Goal: Task Accomplishment & Management: Use online tool/utility

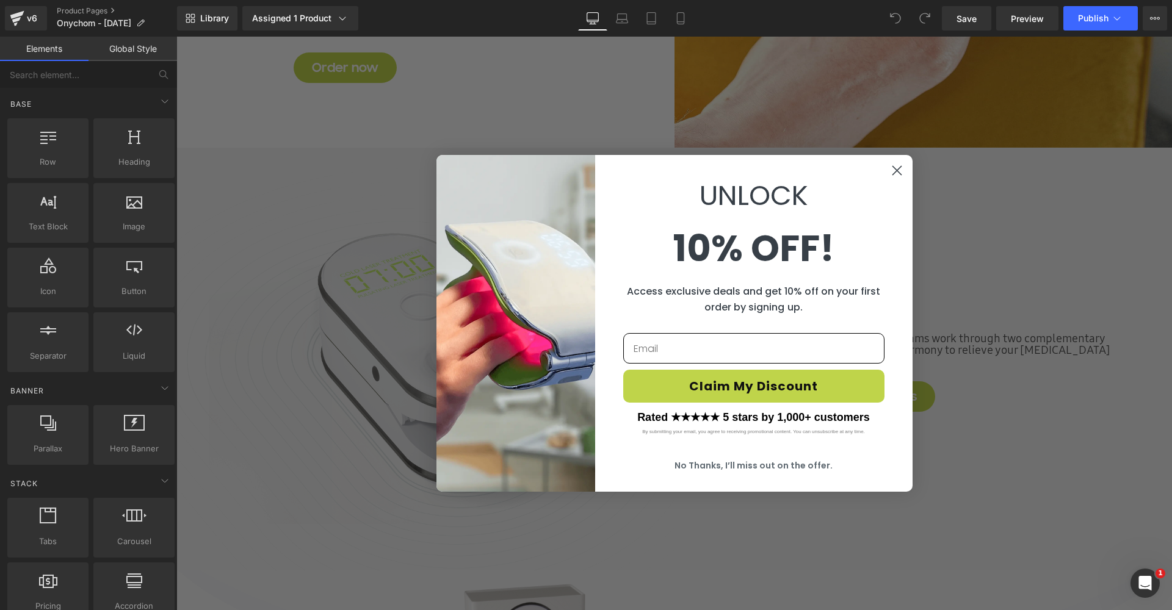
scroll to position [1864, 0]
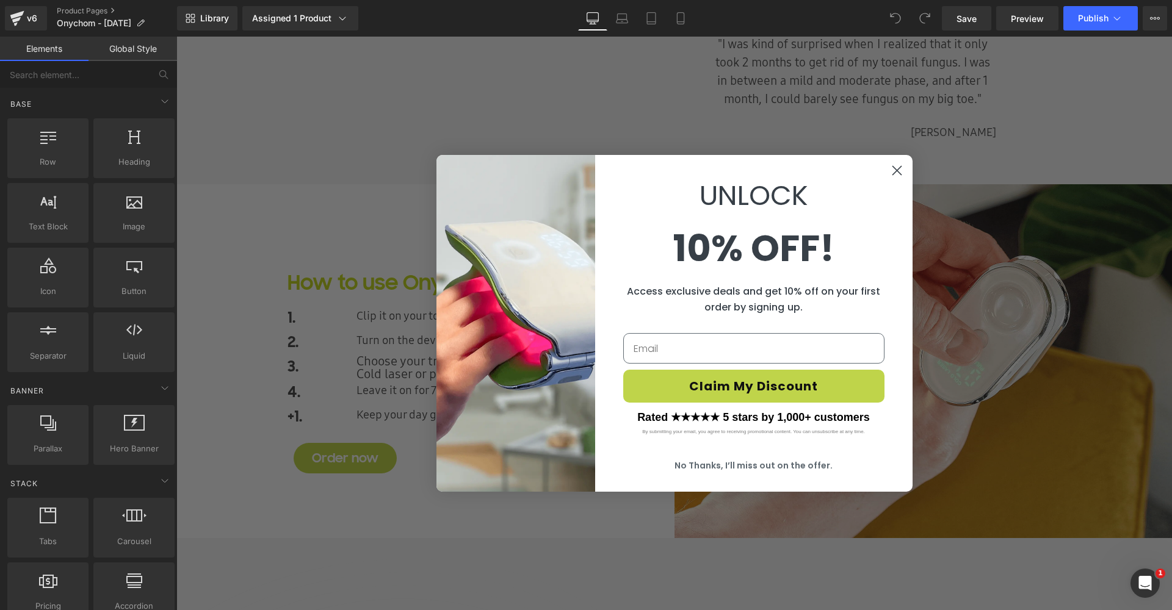
click at [892, 167] on circle "Close dialog" at bounding box center [896, 170] width 20 height 20
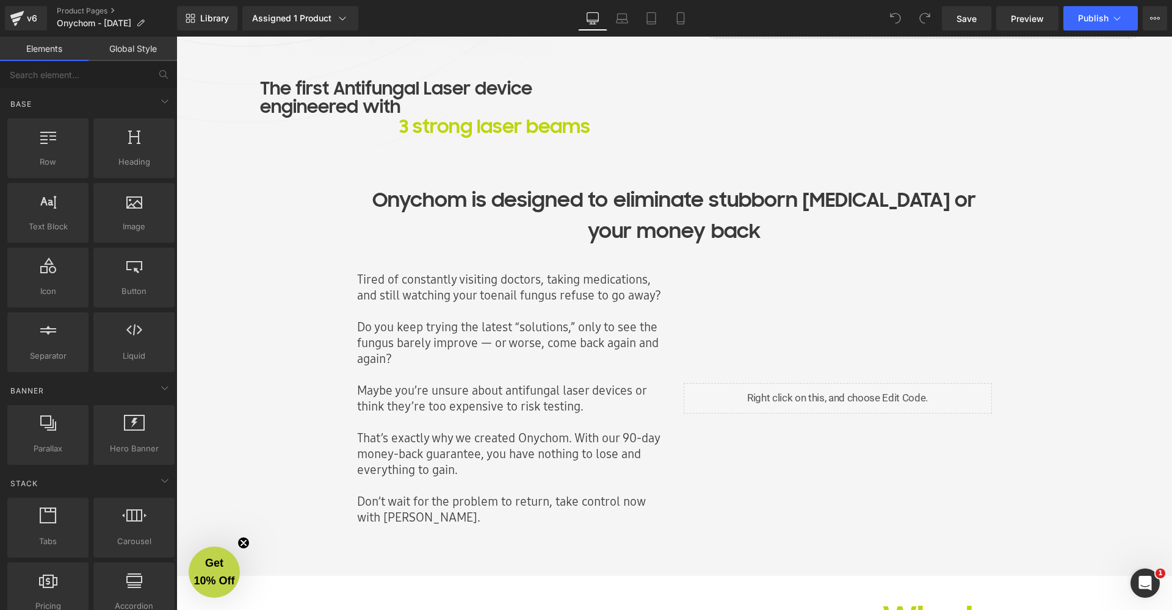
scroll to position [353, 0]
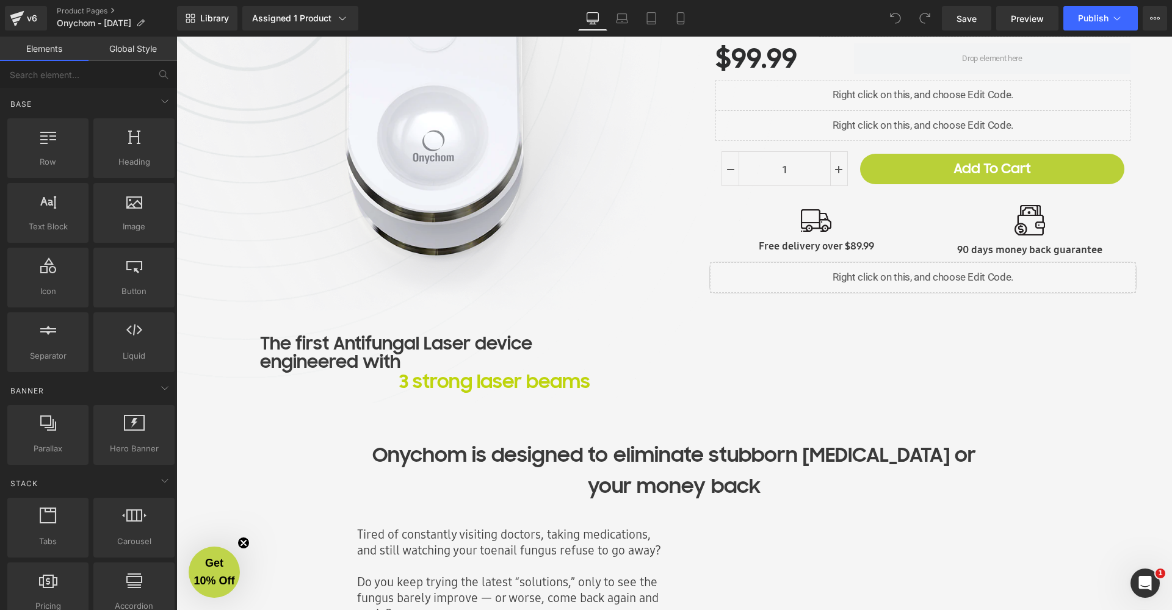
click at [834, 376] on div "Onychom Antifunal Laser Device Heading Customer reviews: Text Block Loox (Stars…" at bounding box center [923, 105] width 498 height 585
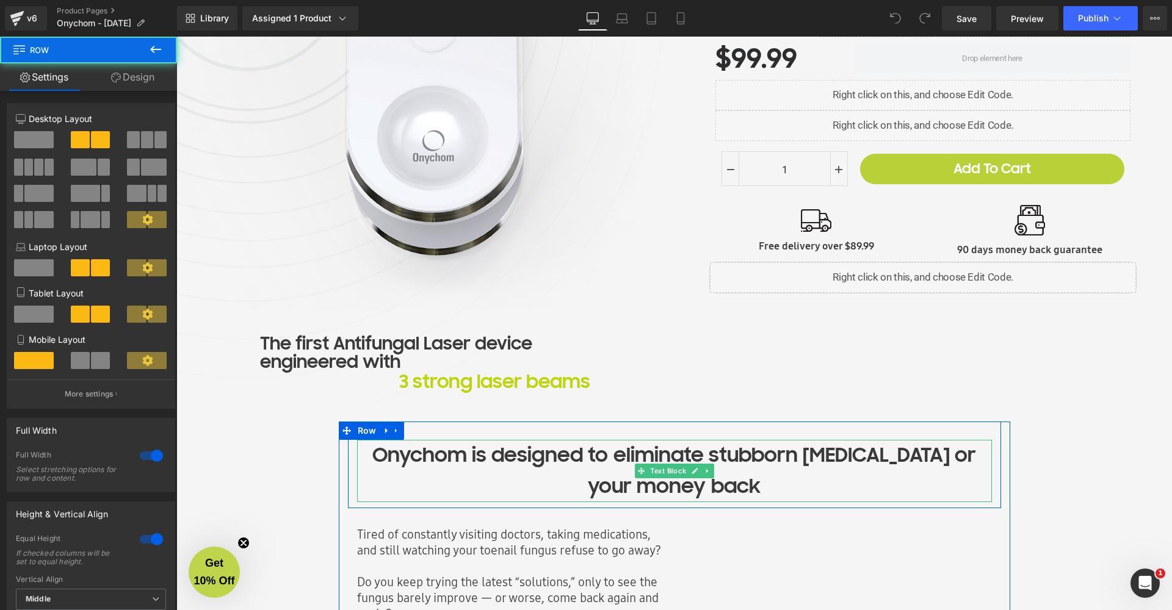
click at [721, 486] on p "Onychom is designed to eliminate stubborn [MEDICAL_DATA] or your money back" at bounding box center [674, 471] width 635 height 62
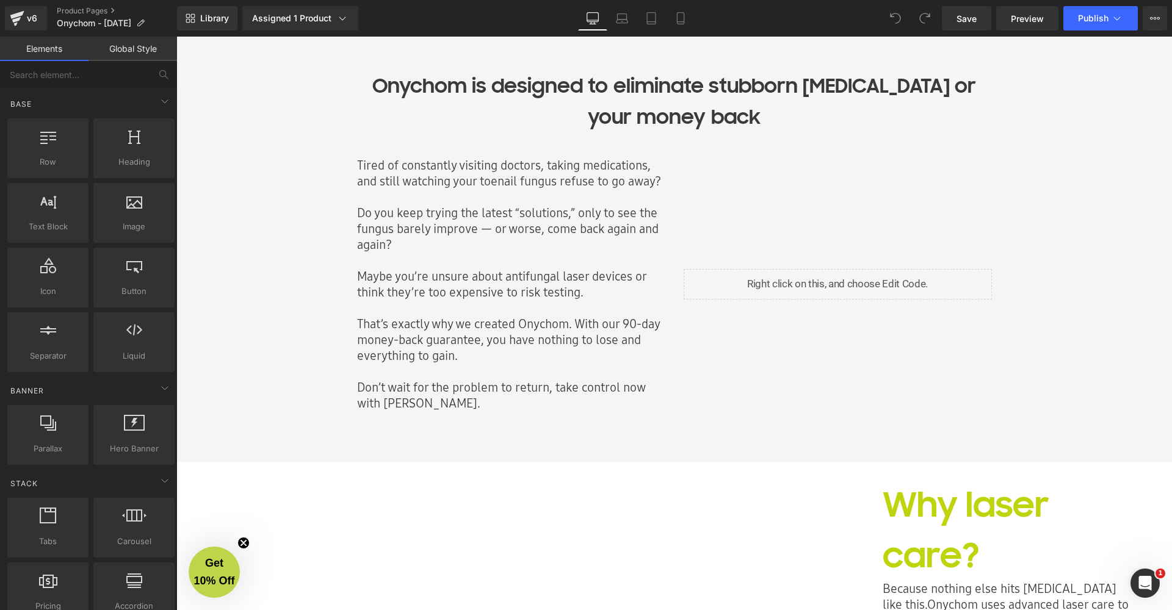
scroll to position [965, 0]
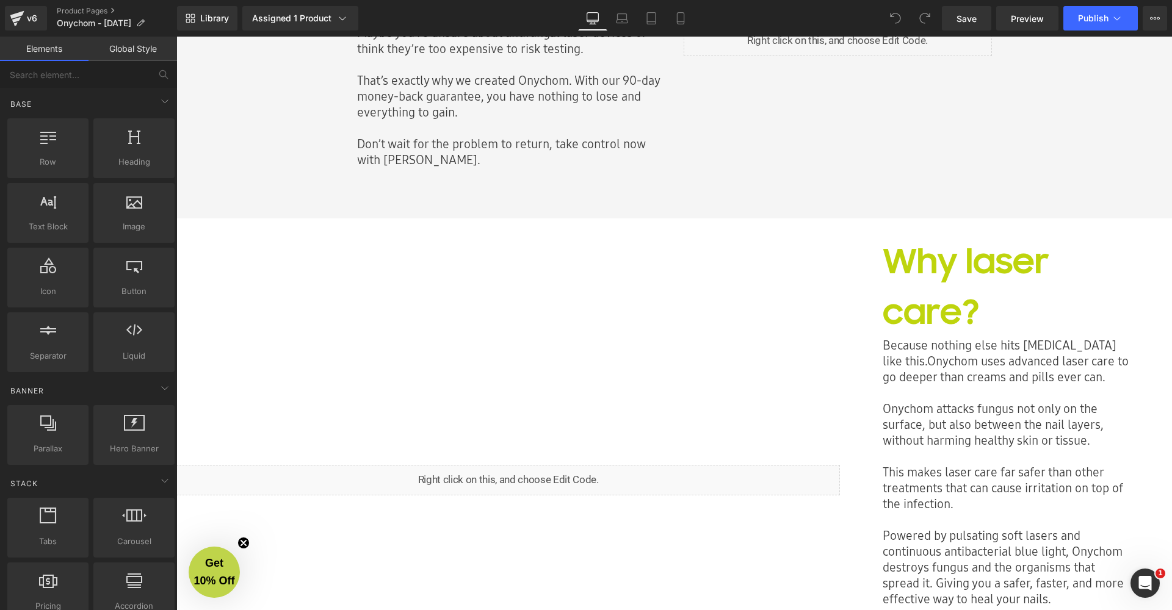
click at [796, 264] on div "Liquid" at bounding box center [507, 479] width 663 height 523
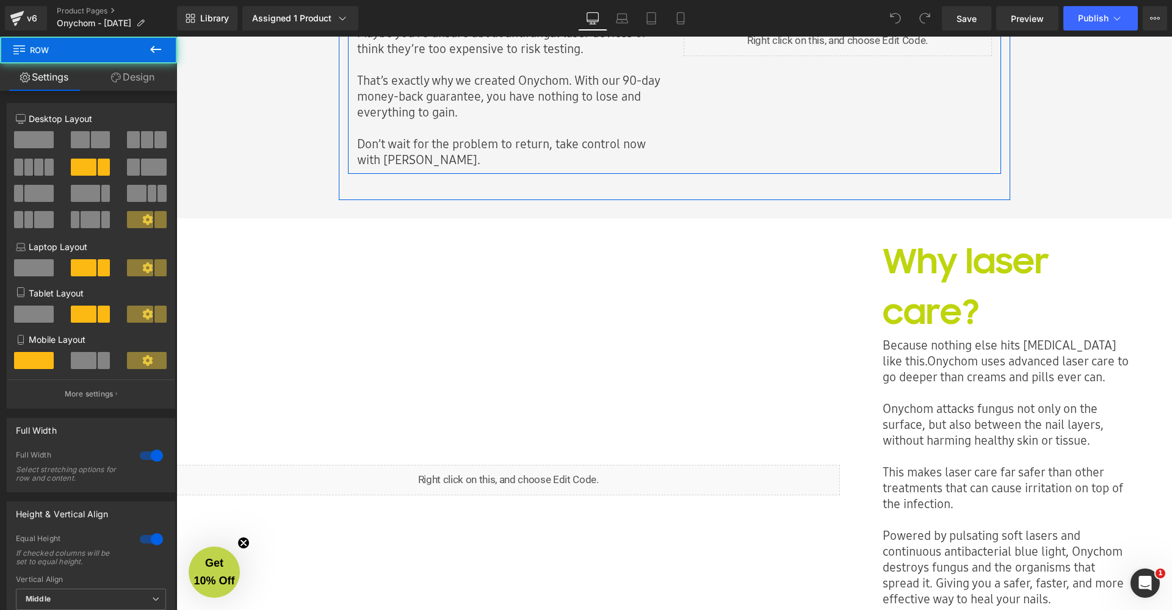
click at [887, 139] on div "Liquid" at bounding box center [837, 41] width 326 height 254
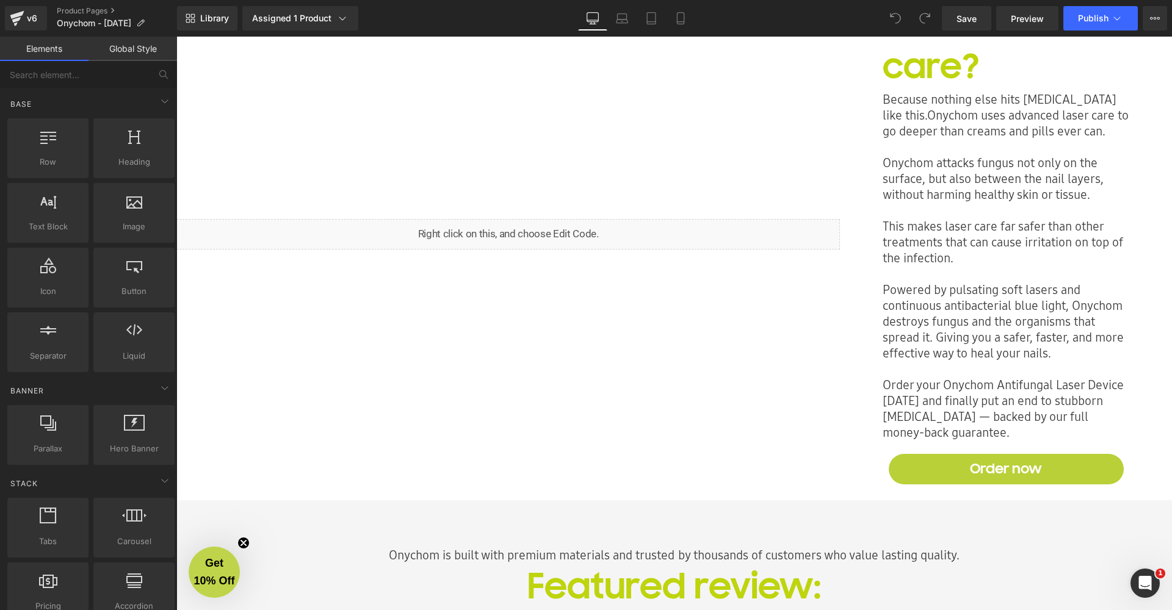
scroll to position [1451, 0]
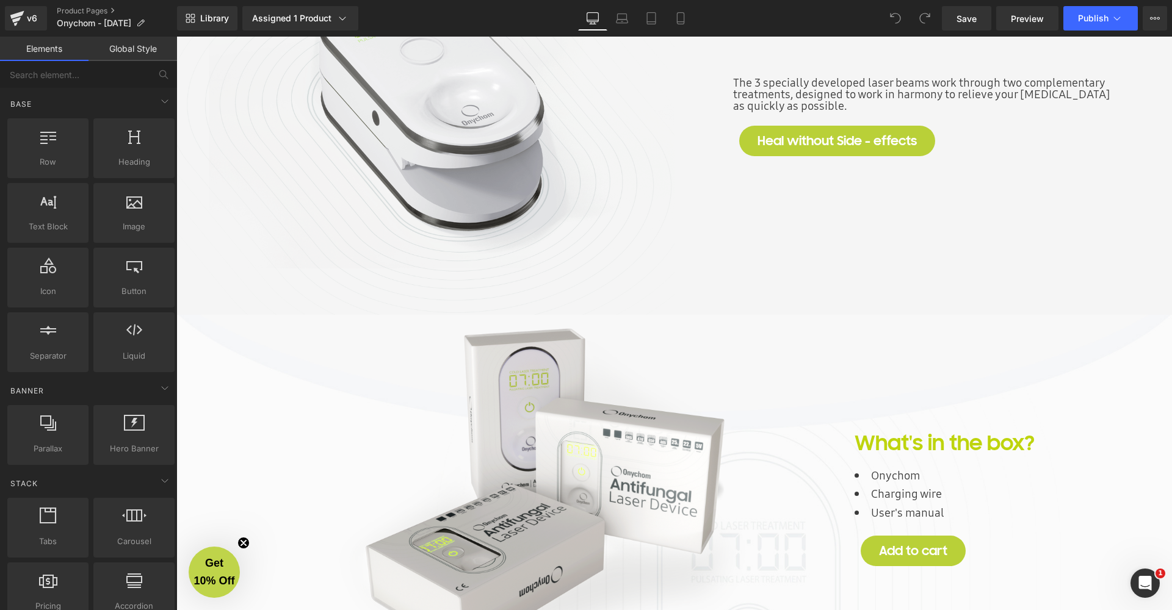
scroll to position [2487, 0]
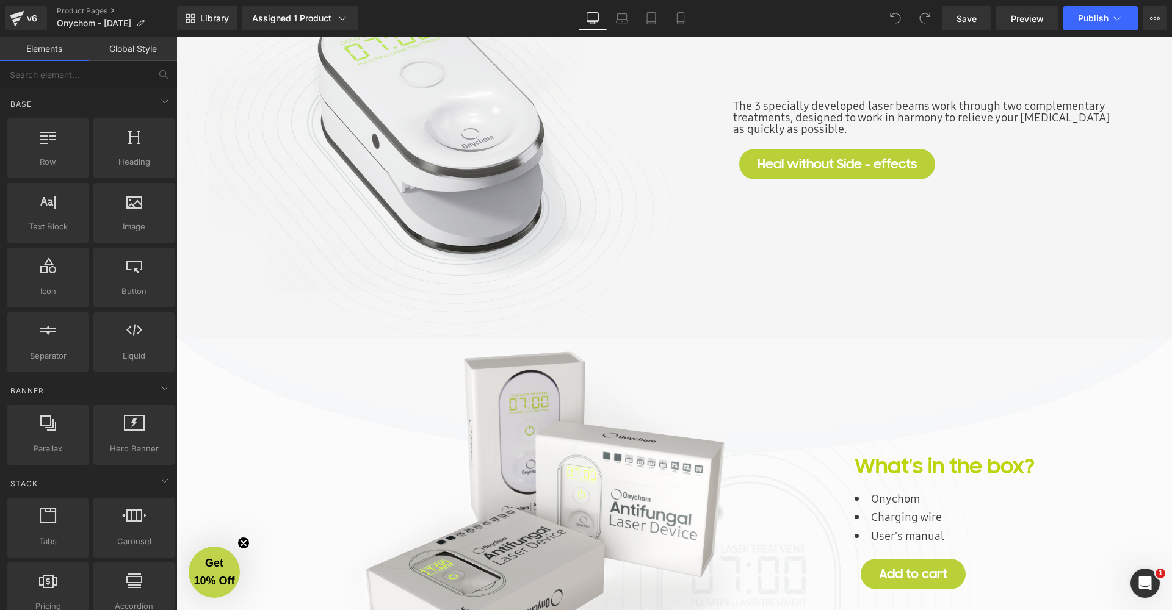
click at [867, 285] on div "The 3 specially developed laser beams work through two complementary treatments…" at bounding box center [923, 135] width 498 height 317
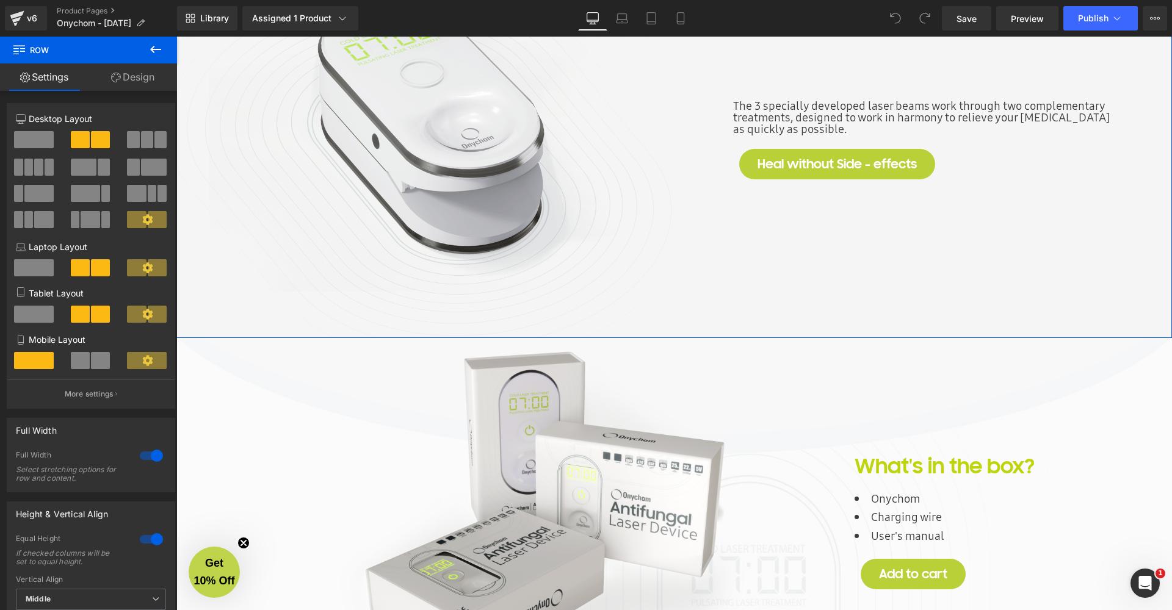
click at [820, 326] on div "Image The 3 specially developed laser beams work through two complementary trea…" at bounding box center [673, 126] width 995 height 423
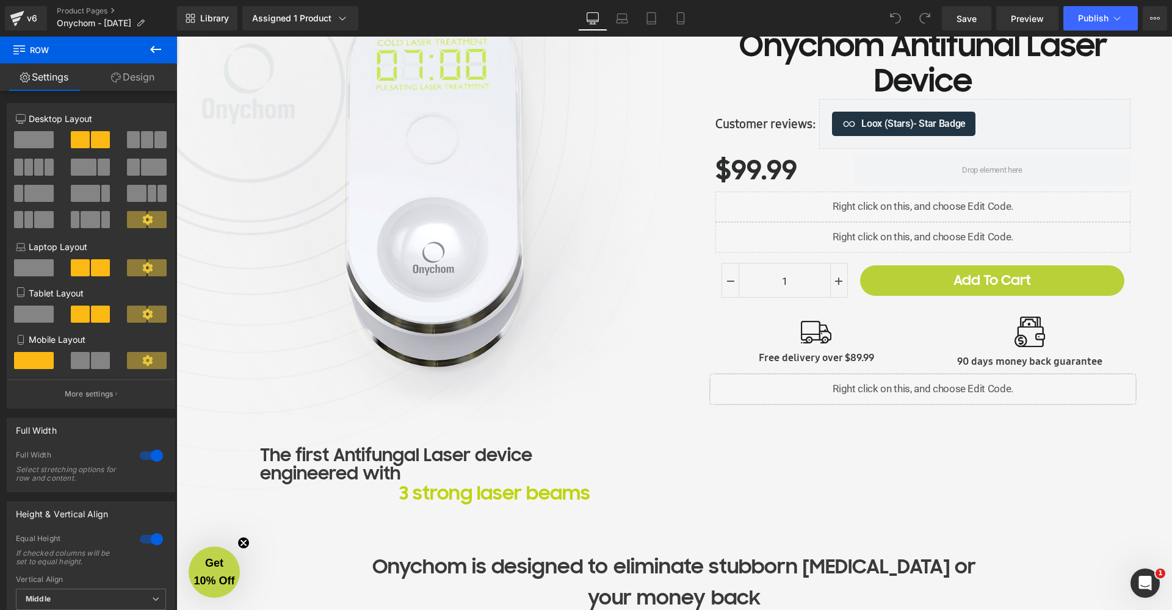
scroll to position [0, 0]
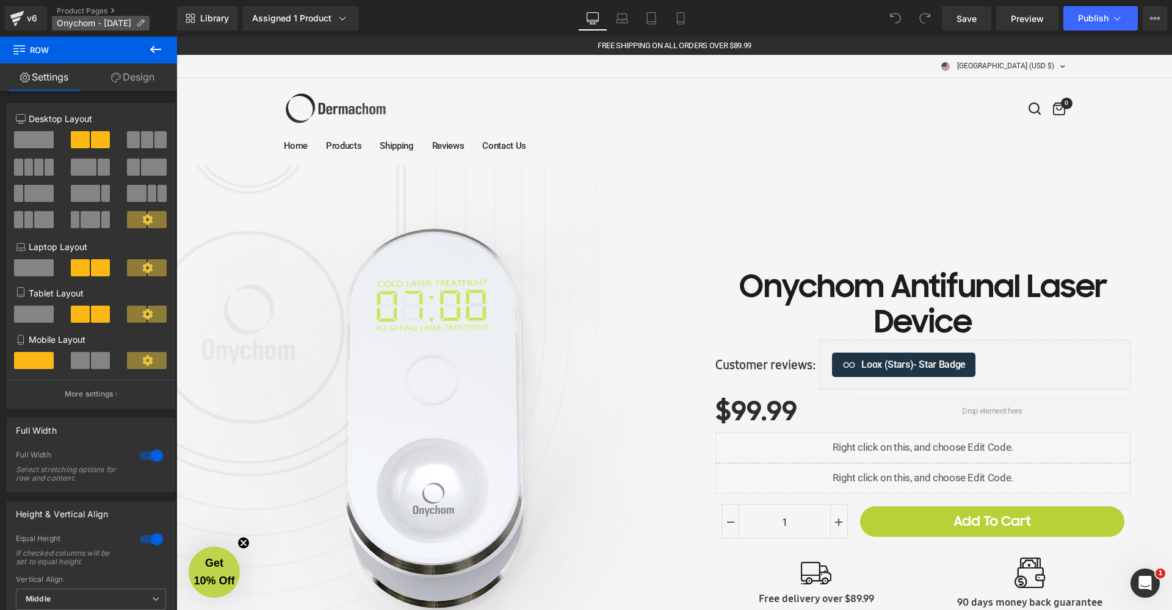
click at [93, 16] on p "Onychom - [DATE]" at bounding box center [101, 23] width 98 height 15
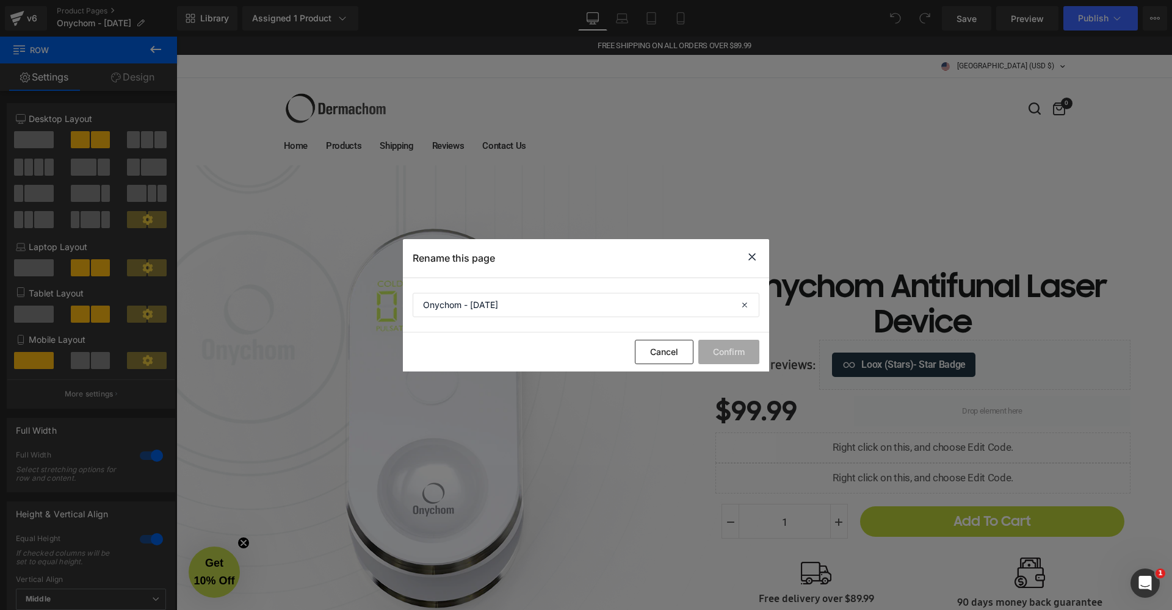
click at [749, 262] on icon at bounding box center [752, 257] width 15 height 15
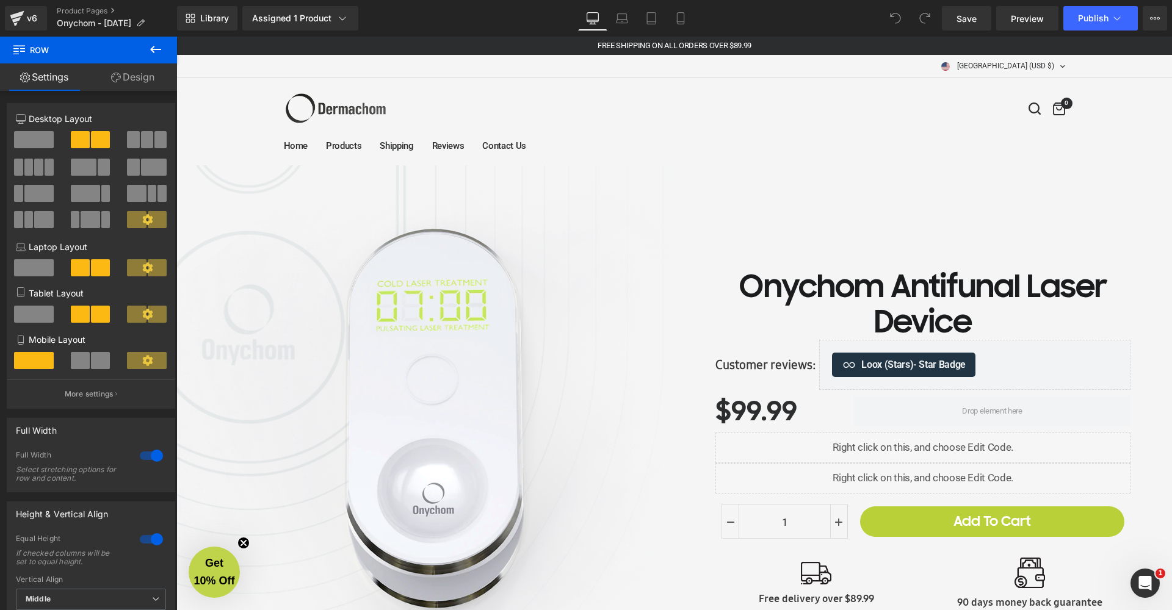
click at [901, 16] on icon at bounding box center [895, 18] width 11 height 11
click at [1127, 20] on button "Publish" at bounding box center [1100, 18] width 74 height 24
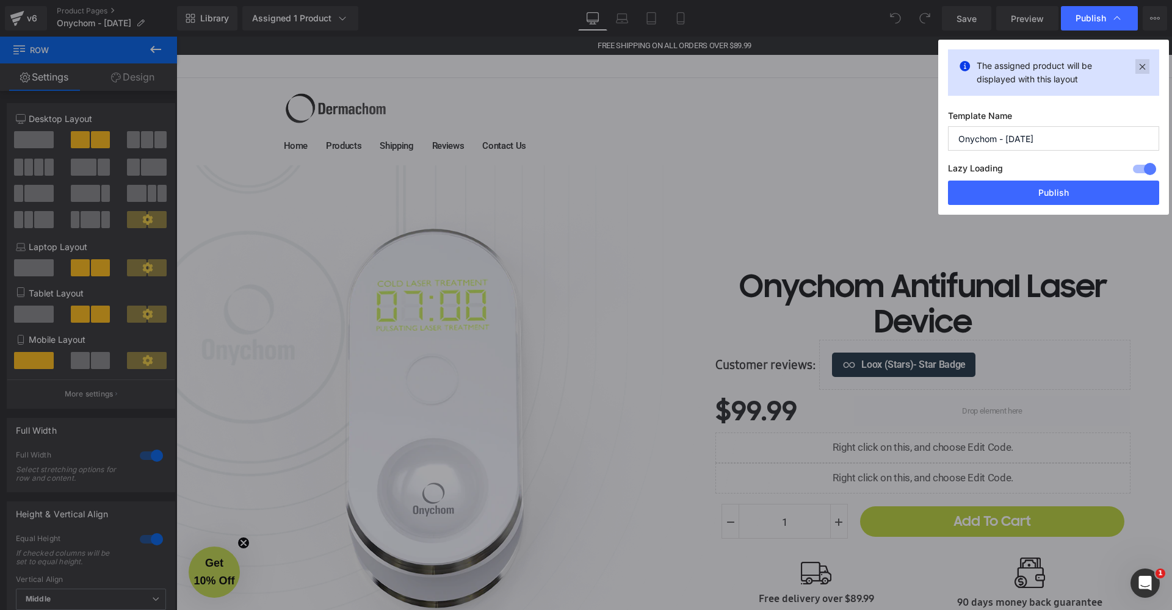
click at [1144, 68] on icon at bounding box center [1142, 66] width 14 height 15
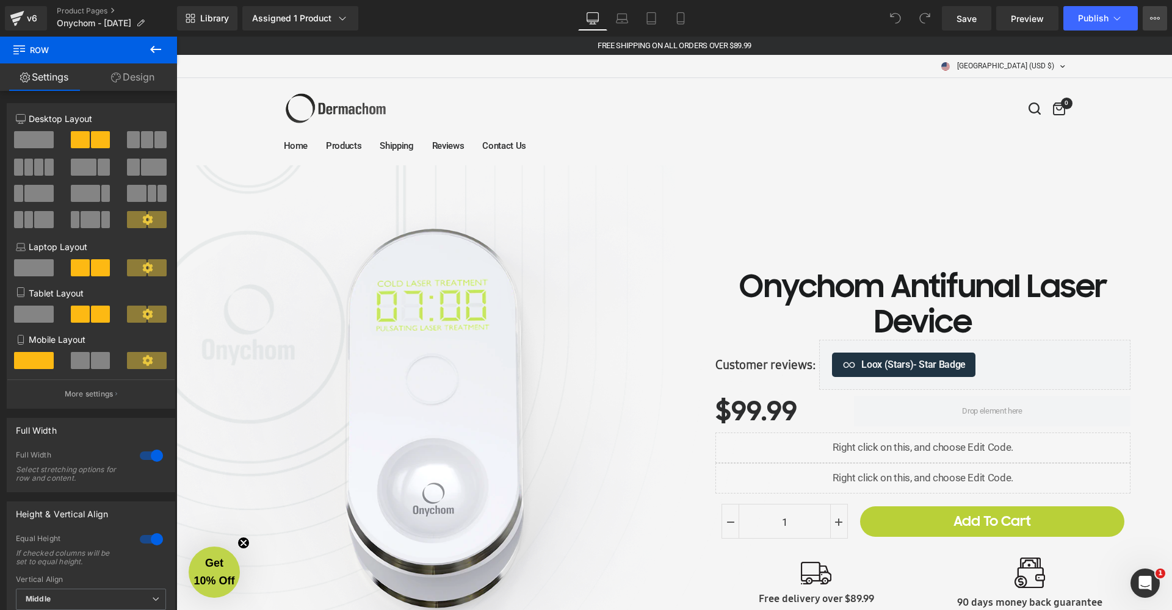
click at [1158, 16] on icon at bounding box center [1155, 18] width 10 height 10
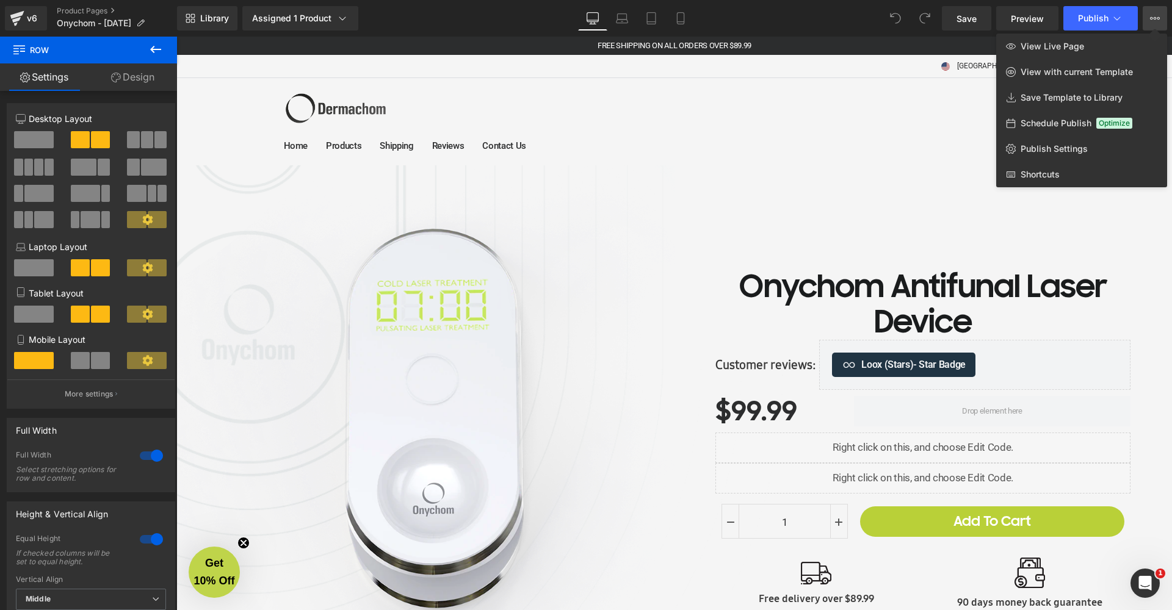
click at [1157, 16] on icon at bounding box center [1155, 18] width 10 height 10
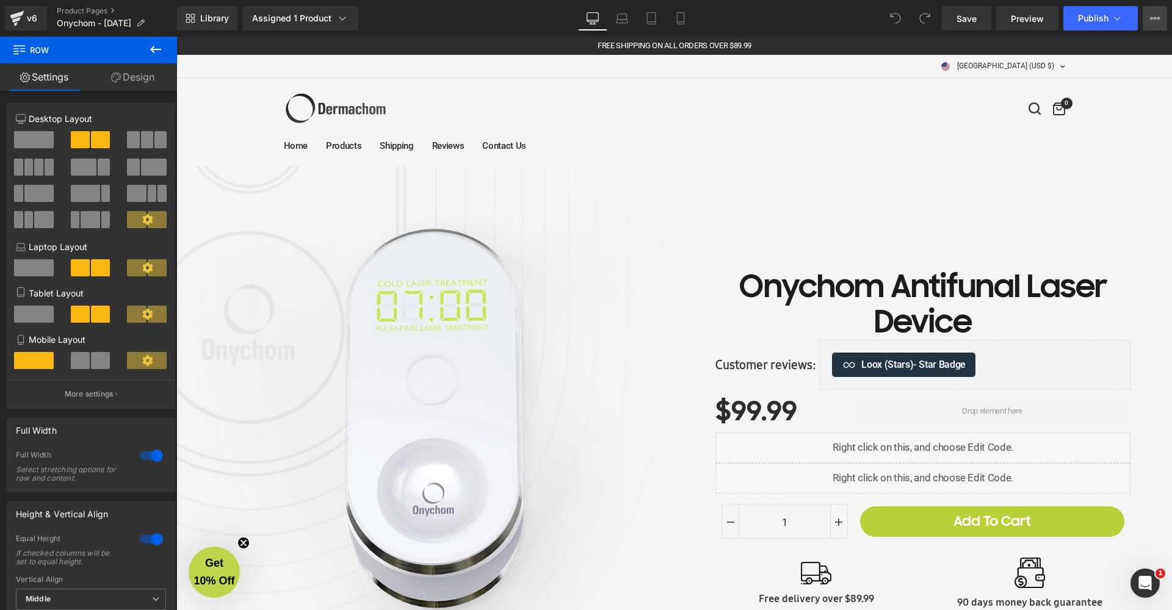
click at [1156, 16] on icon at bounding box center [1155, 18] width 10 height 10
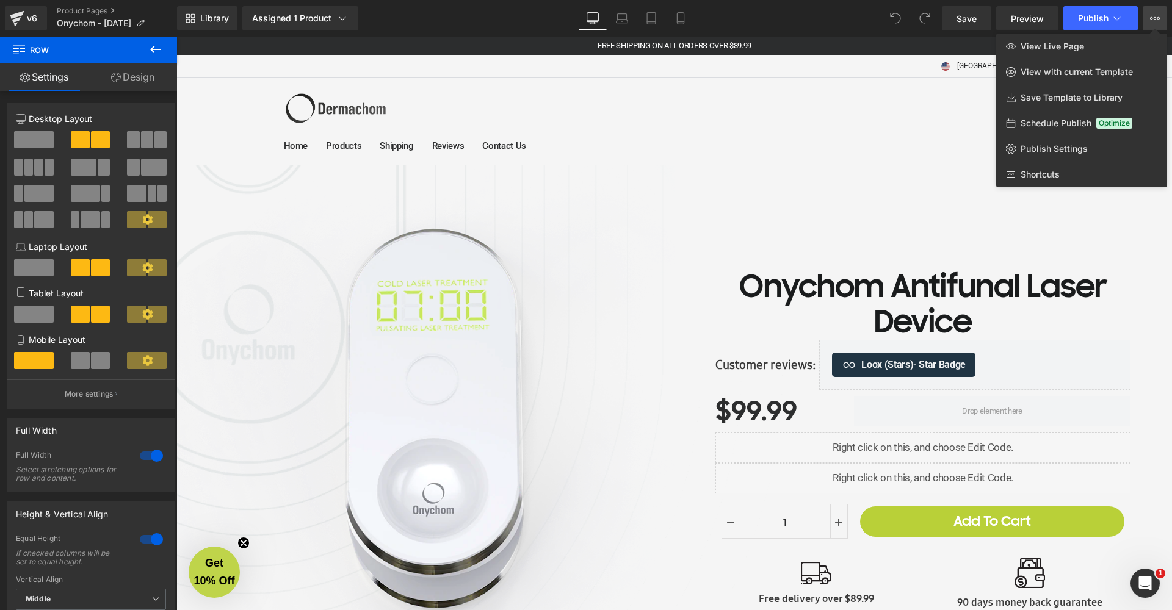
click at [1155, 17] on icon at bounding box center [1154, 18] width 3 height 2
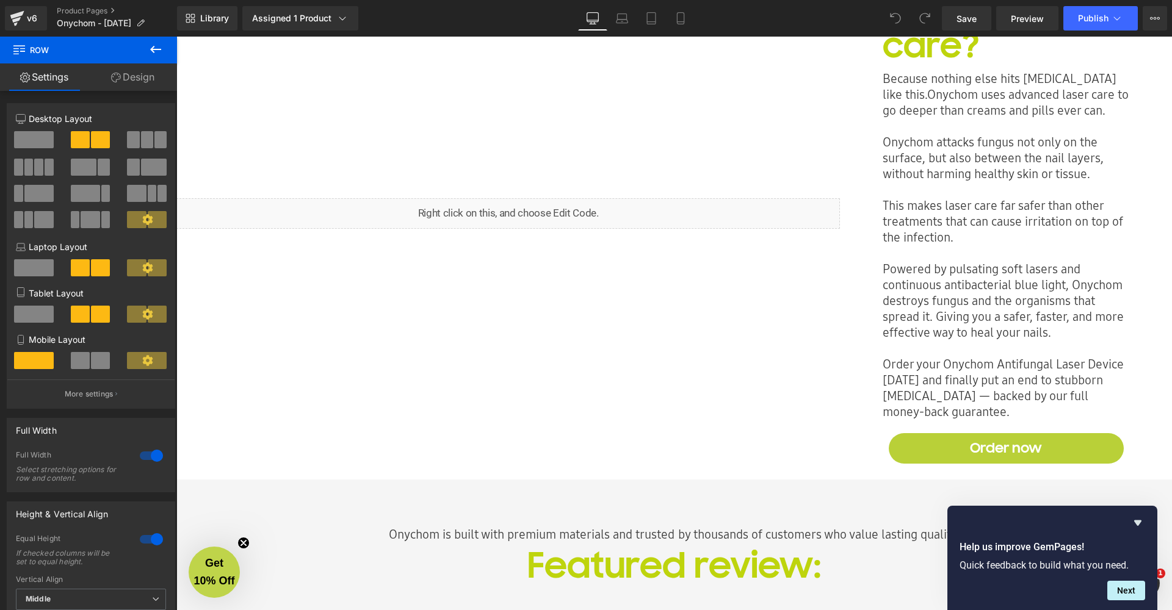
scroll to position [1221, 0]
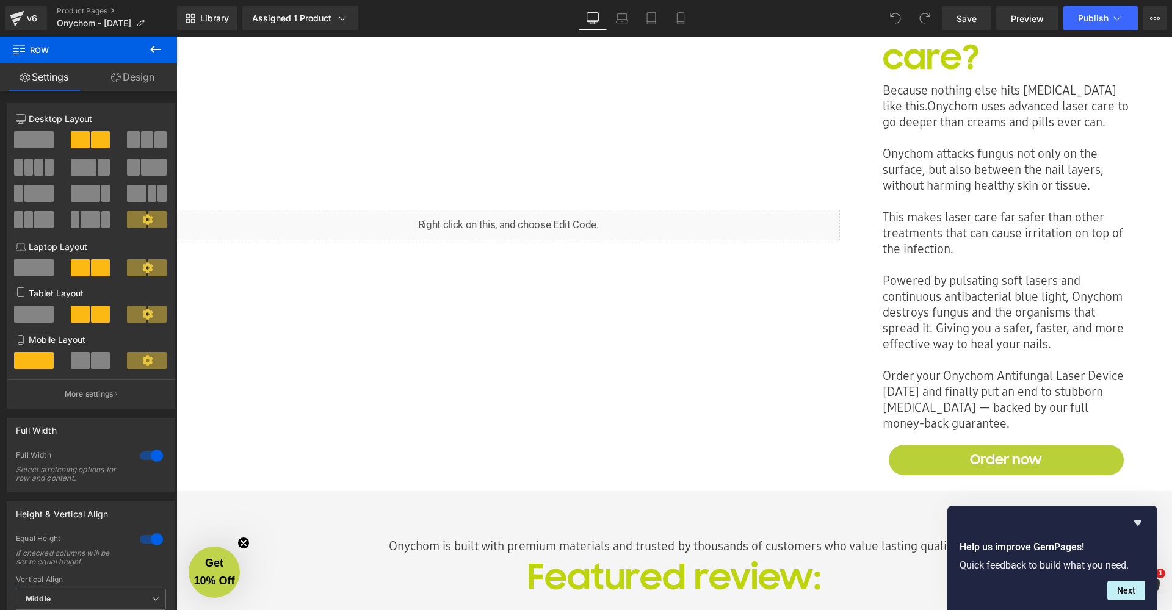
click at [553, 337] on div "Liquid" at bounding box center [507, 224] width 663 height 523
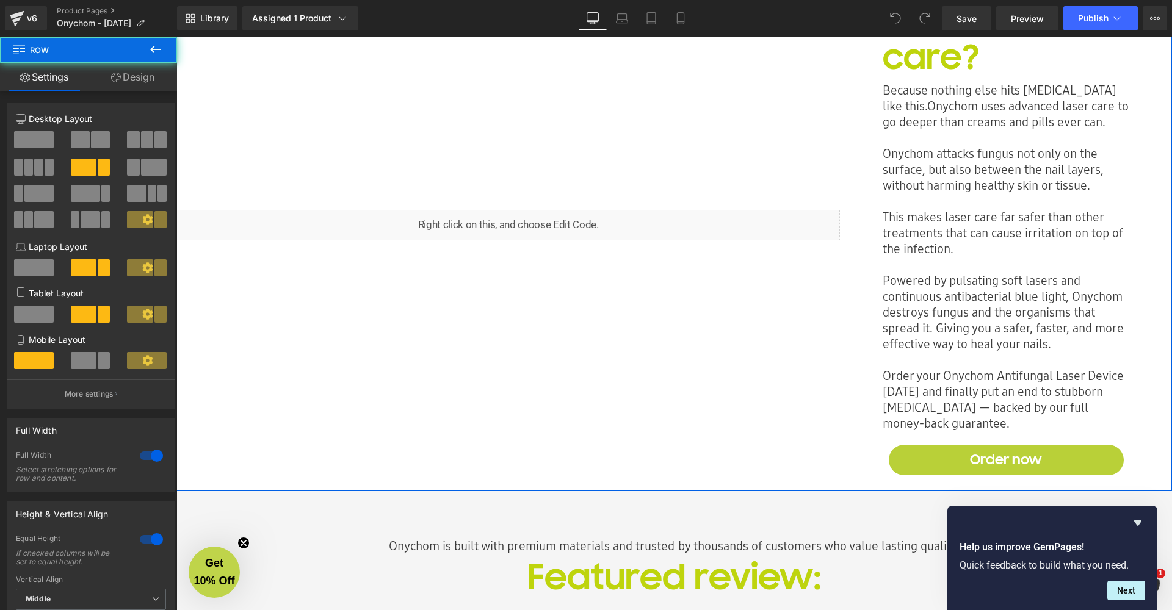
scroll to position [1476, 0]
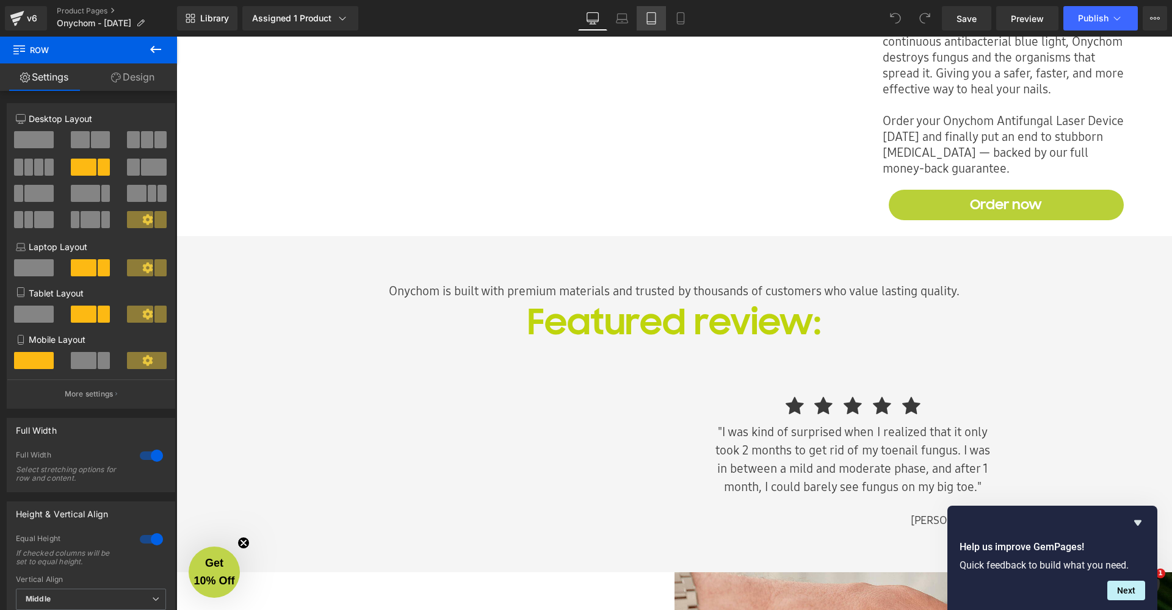
click at [650, 16] on icon at bounding box center [651, 18] width 12 height 12
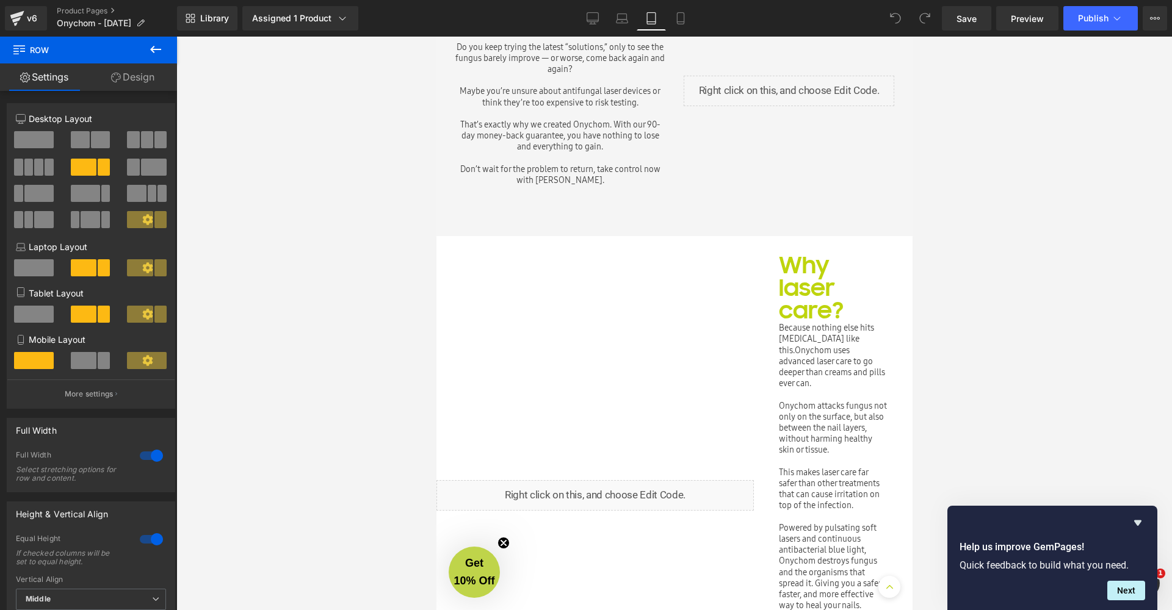
scroll to position [727, 0]
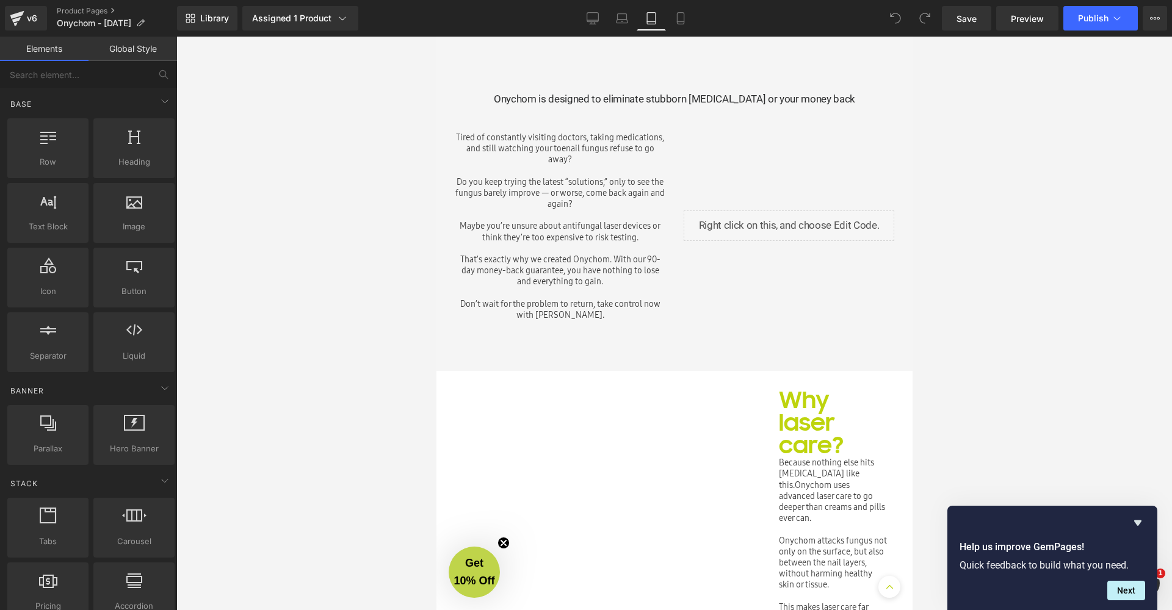
scroll to position [711, 0]
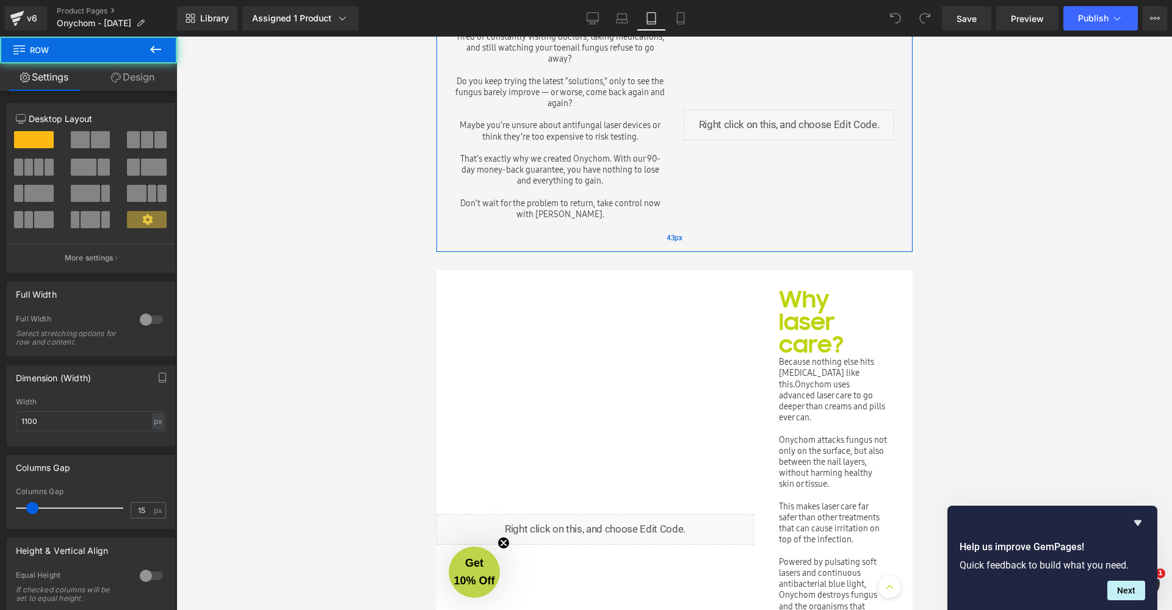
click at [668, 248] on div "Onychom is designed to eliminate stubborn nail fungus or your money back Text B…" at bounding box center [674, 95] width 476 height 315
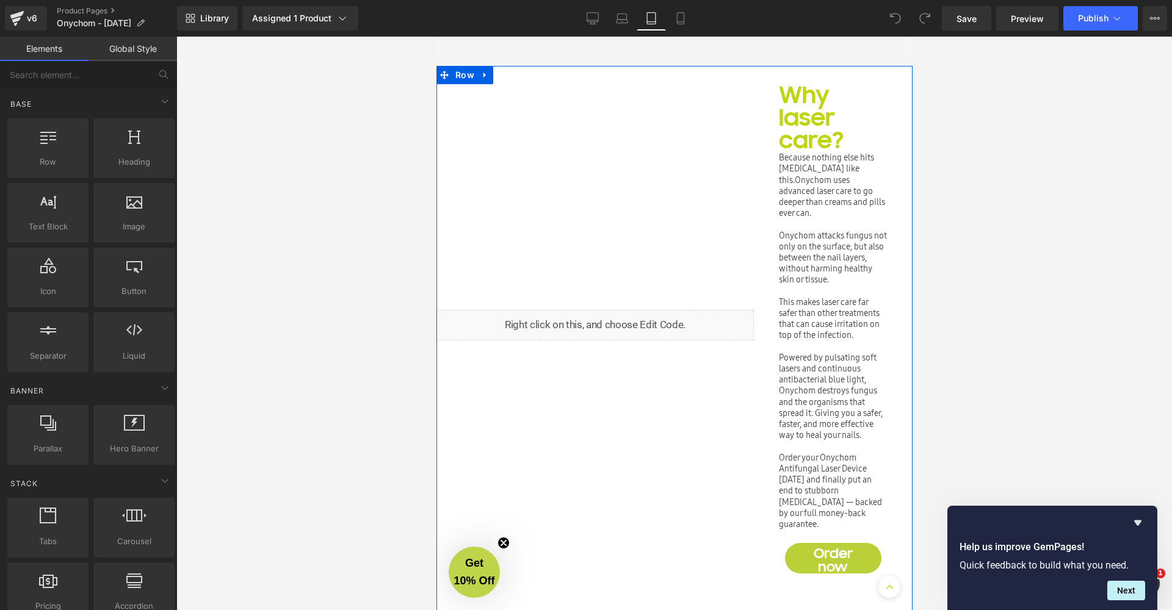
scroll to position [1129, 0]
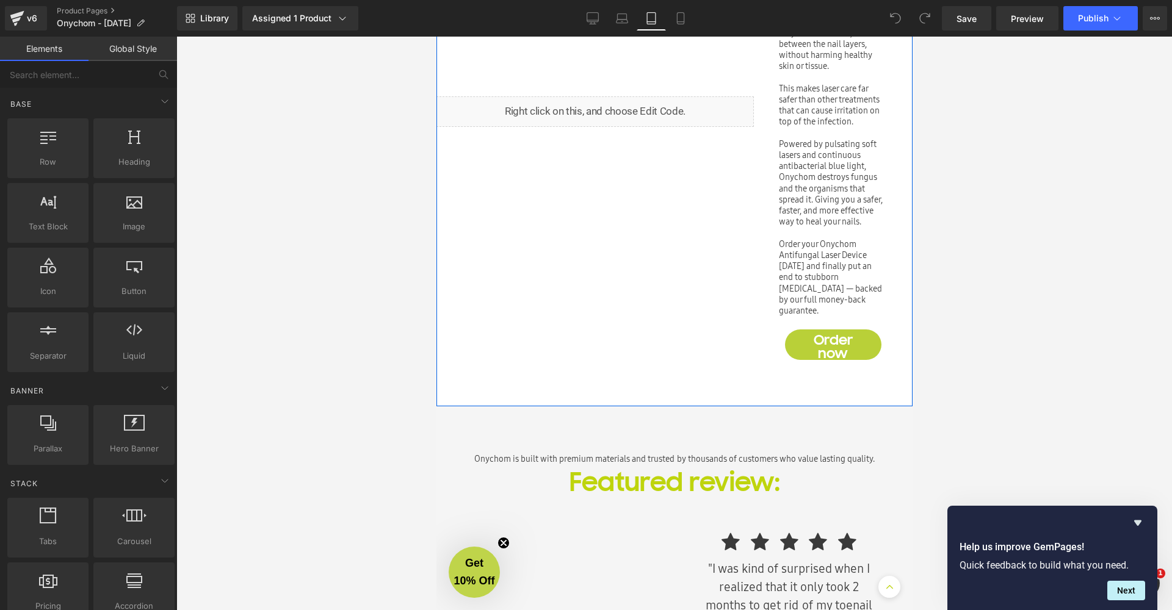
click at [637, 362] on div "Liquid Why laser care? Heading Because nothing else hits nail fungus like this.…" at bounding box center [674, 129] width 476 height 554
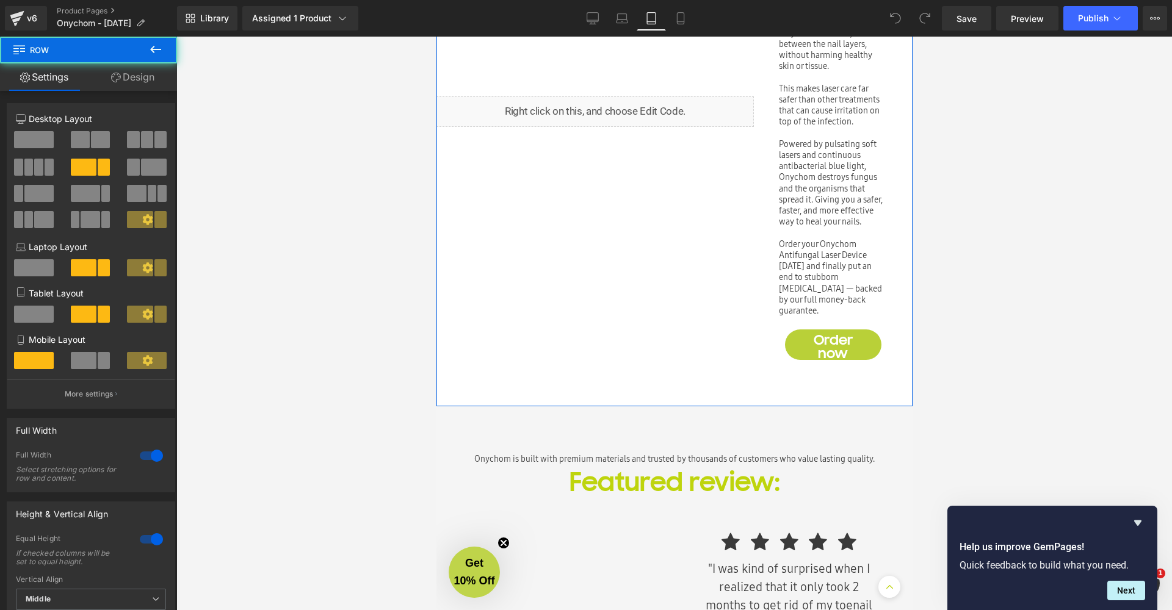
click at [632, 378] on div "Liquid Why laser care? Heading Because nothing else hits nail fungus like this.…" at bounding box center [674, 129] width 476 height 554
drag, startPoint x: 87, startPoint y: 366, endPoint x: 100, endPoint y: 367, distance: 13.4
click at [100, 367] on button at bounding box center [91, 360] width 41 height 17
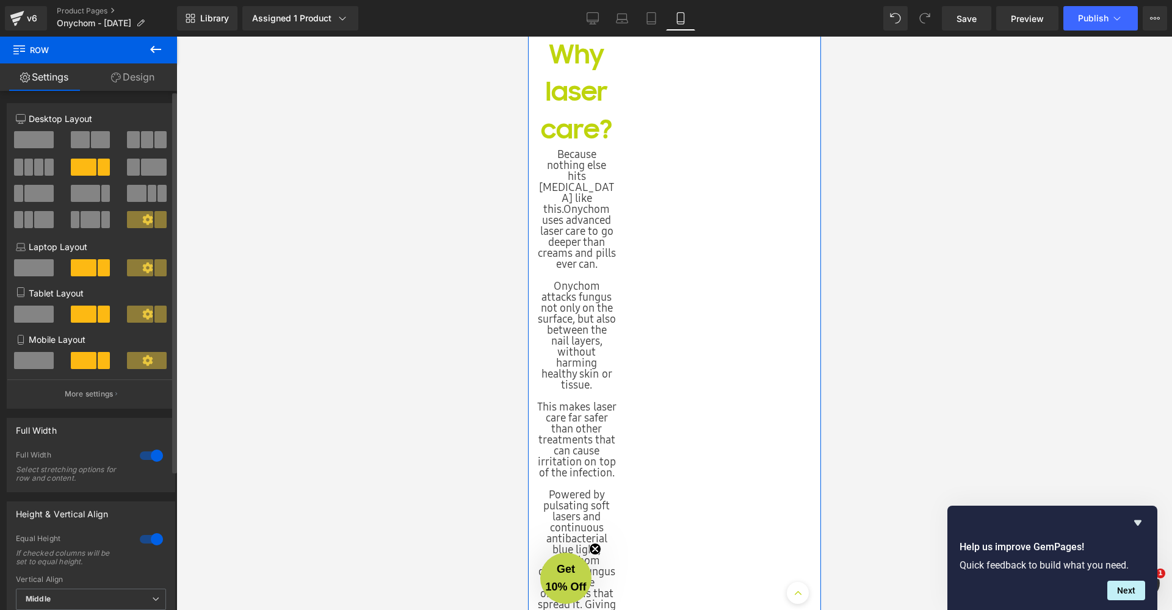
click at [81, 358] on span at bounding box center [84, 360] width 26 height 17
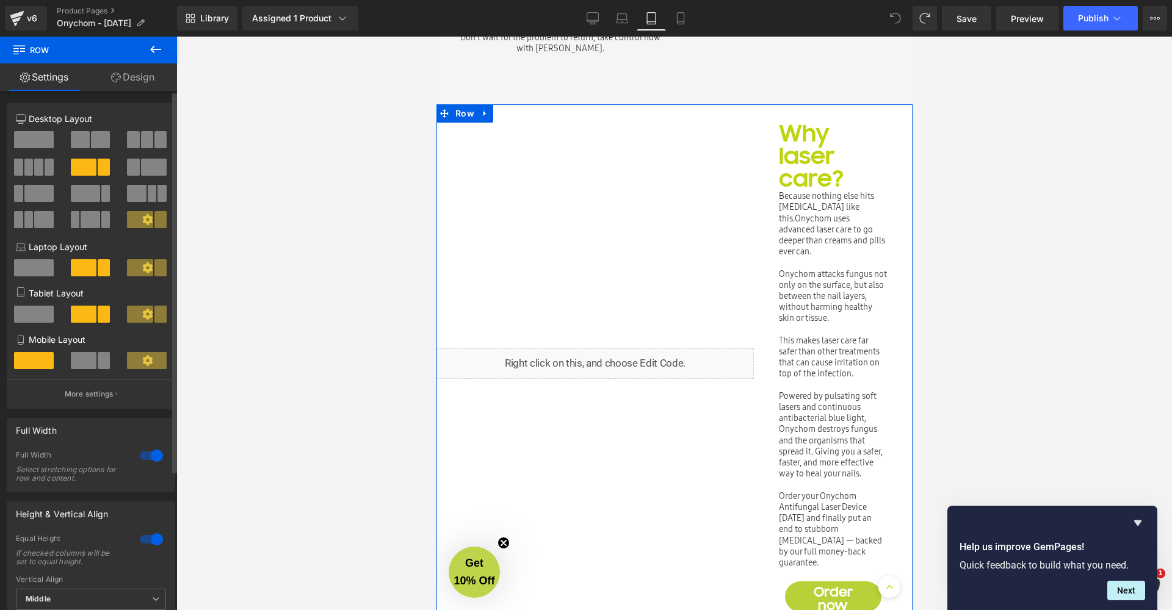
click at [34, 267] on span at bounding box center [34, 267] width 40 height 17
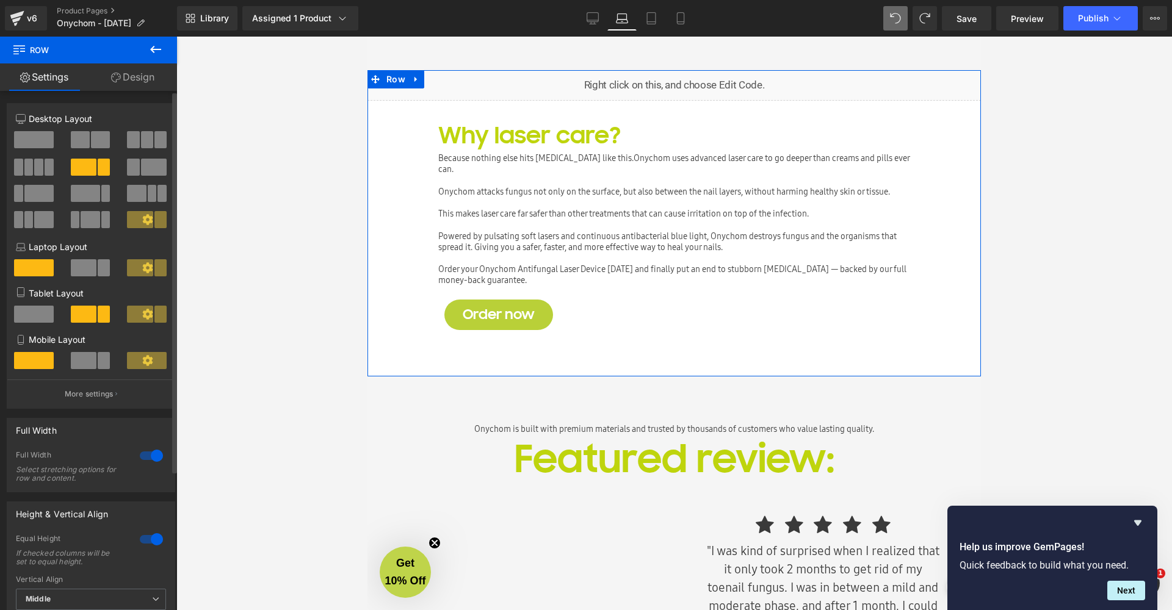
click at [78, 173] on span at bounding box center [84, 167] width 26 height 17
click at [39, 153] on div at bounding box center [34, 144] width 57 height 27
click at [35, 145] on span at bounding box center [34, 139] width 40 height 17
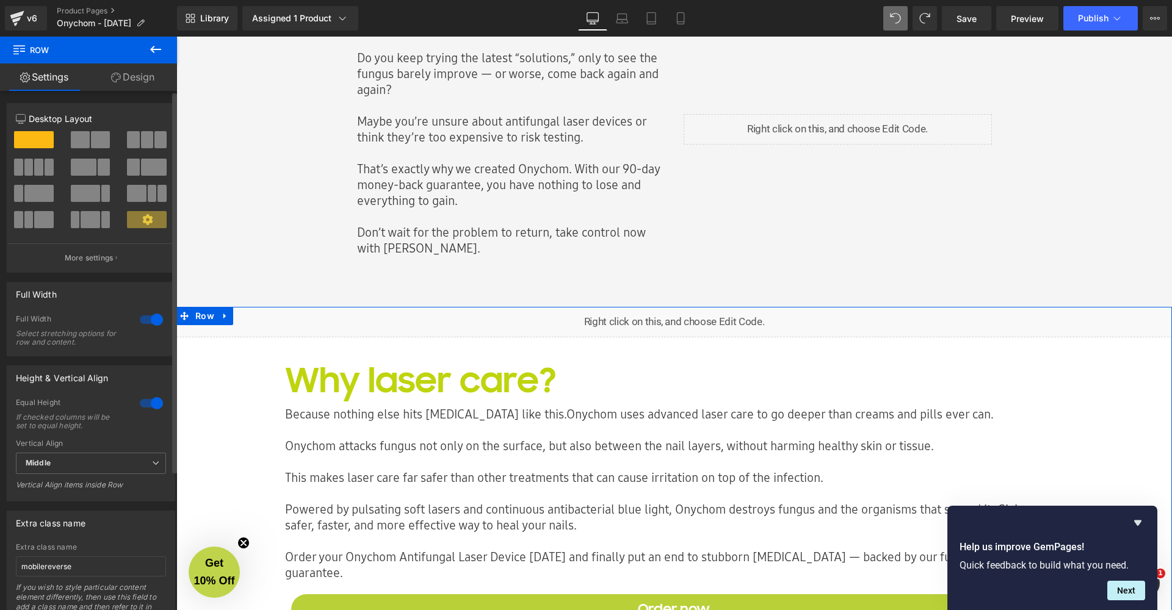
click at [75, 137] on span at bounding box center [80, 139] width 19 height 17
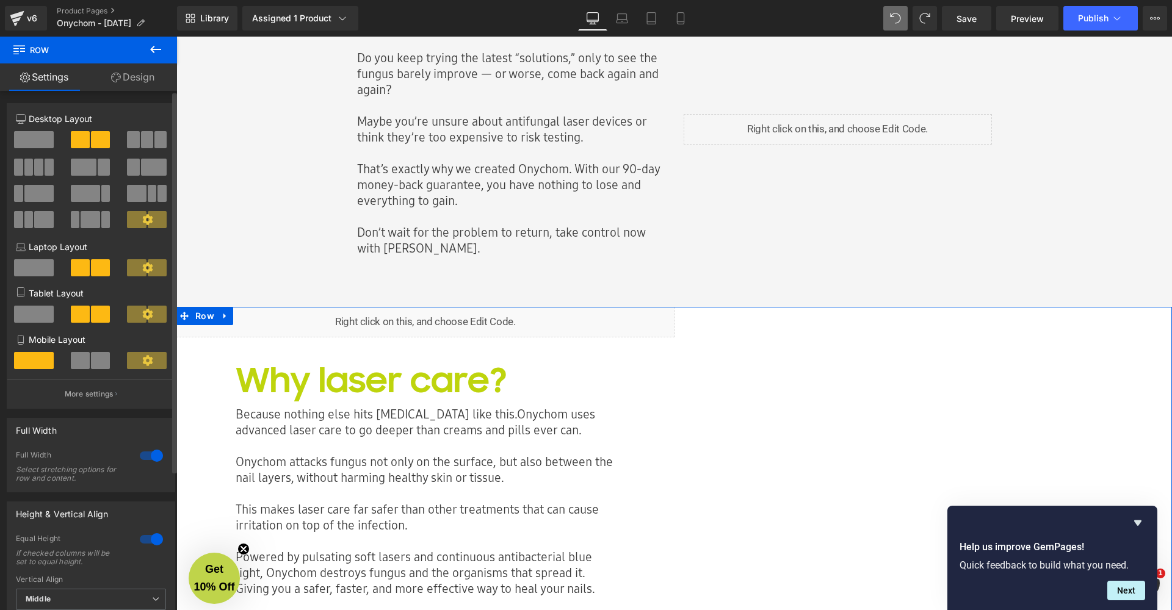
click at [81, 145] on span at bounding box center [80, 139] width 19 height 17
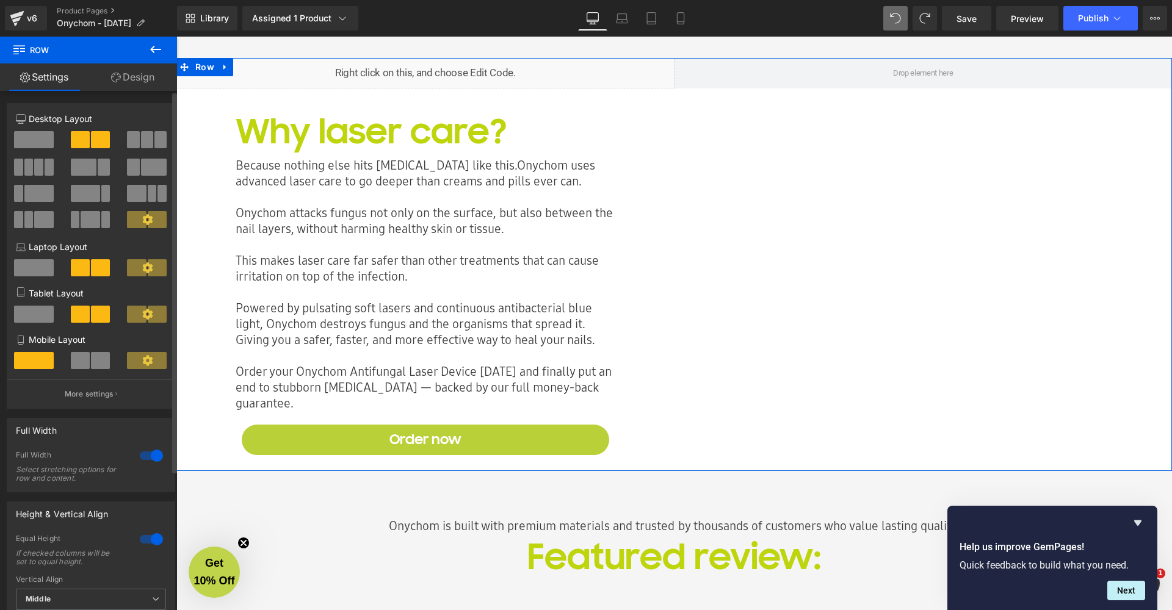
click at [141, 142] on span at bounding box center [147, 139] width 12 height 17
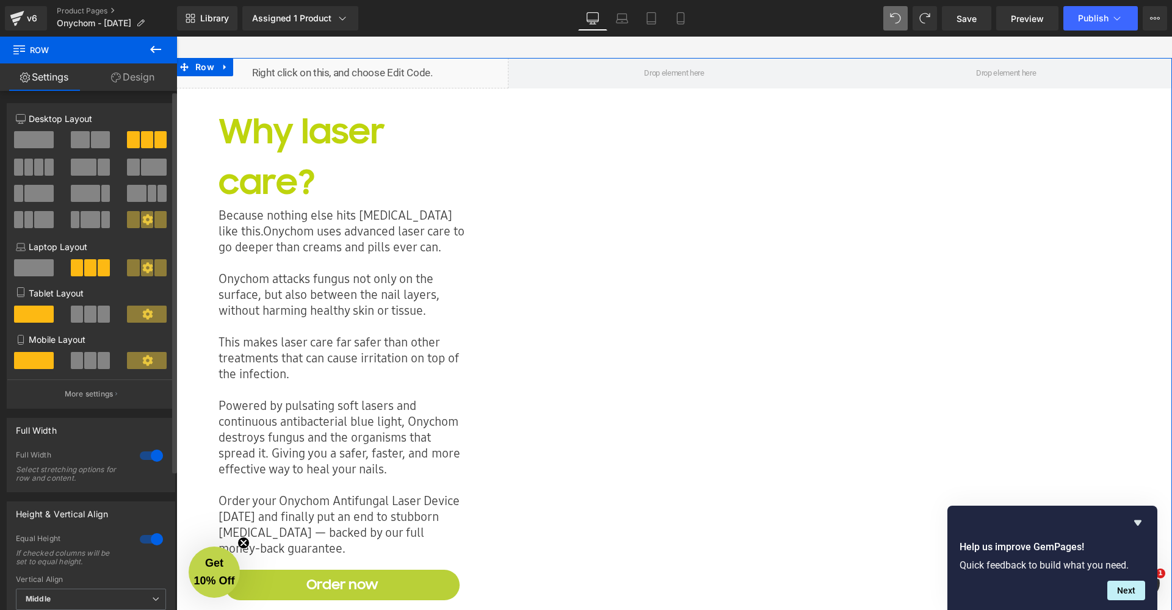
click at [68, 185] on div at bounding box center [91, 198] width 57 height 26
click at [87, 165] on span at bounding box center [84, 167] width 26 height 17
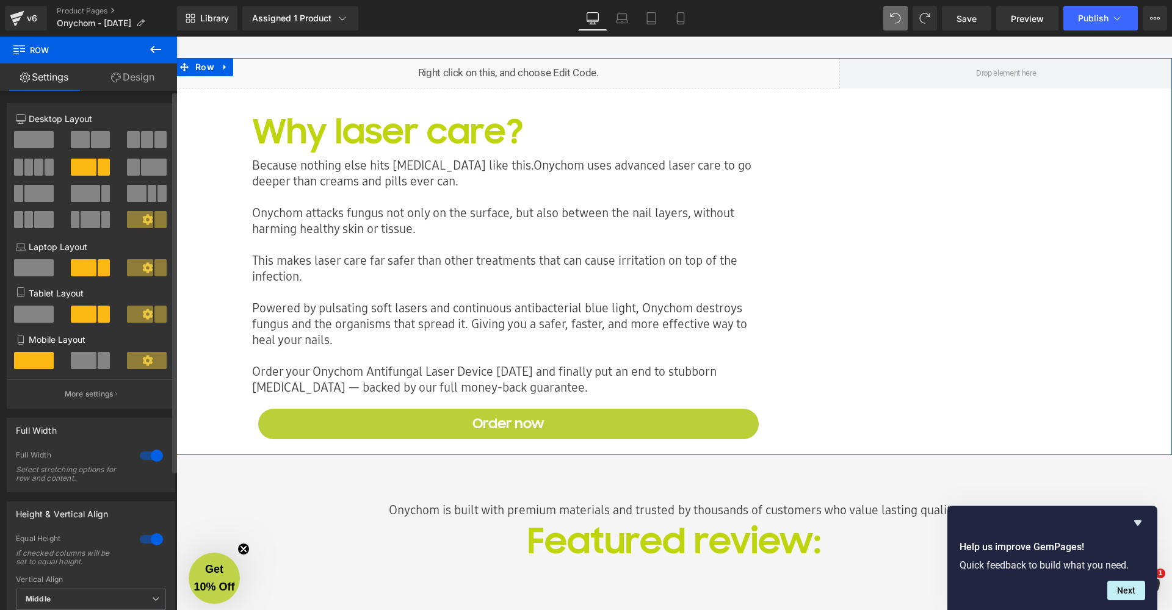
click at [29, 179] on div at bounding box center [34, 172] width 57 height 26
click at [41, 203] on div at bounding box center [34, 198] width 57 height 26
click at [37, 170] on span at bounding box center [38, 167] width 9 height 17
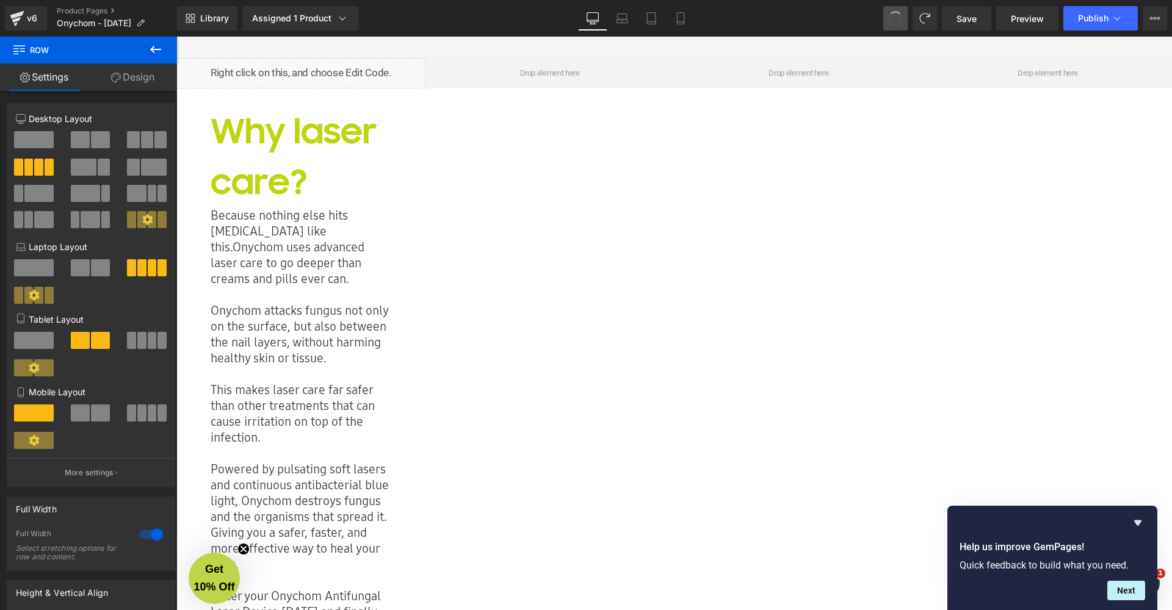
click at [902, 16] on span at bounding box center [895, 18] width 15 height 15
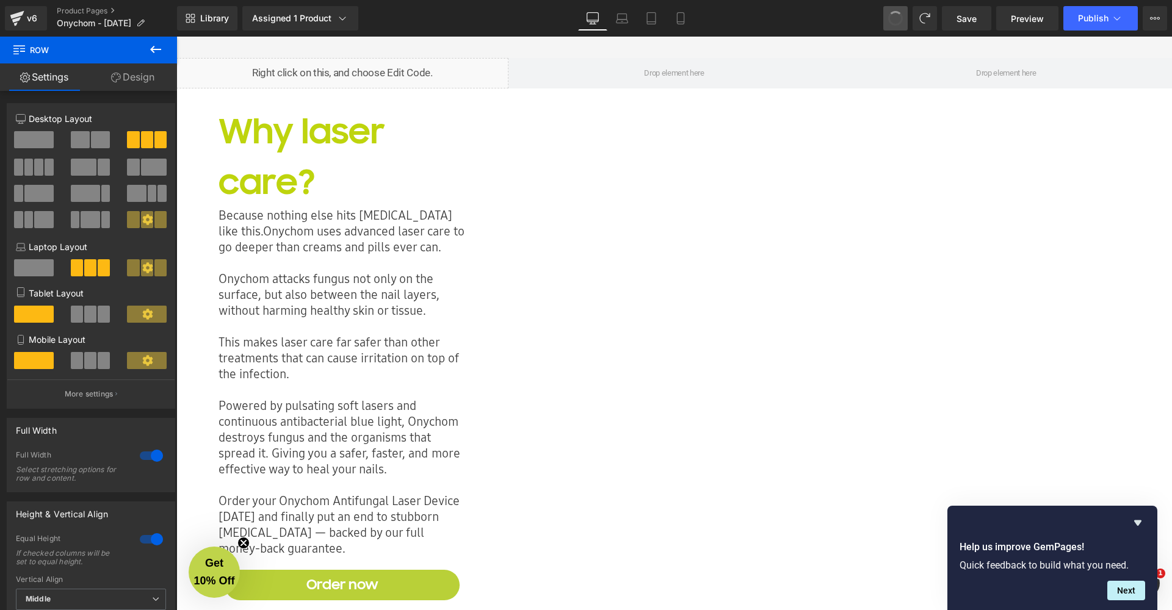
click at [902, 16] on span at bounding box center [895, 18] width 17 height 17
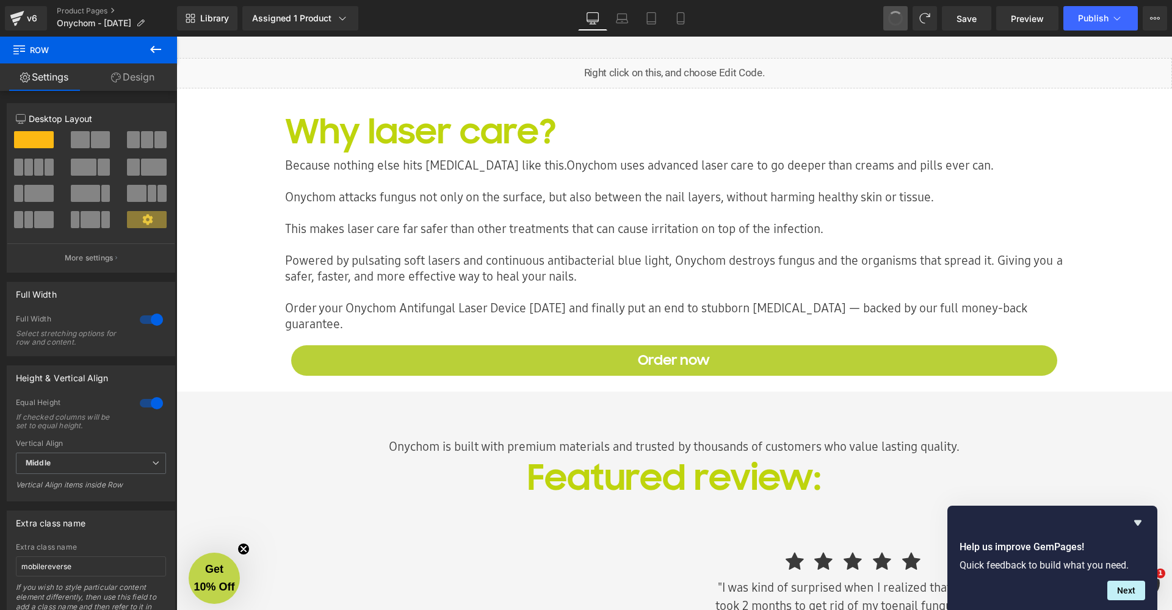
click at [902, 16] on span at bounding box center [895, 18] width 15 height 15
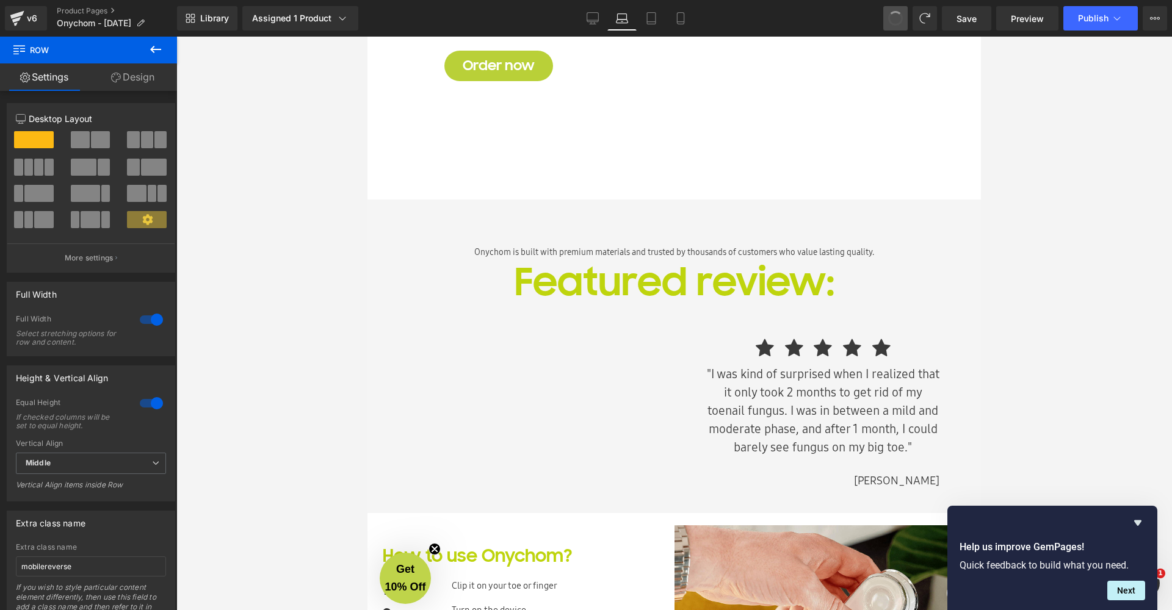
click at [902, 16] on span at bounding box center [895, 18] width 16 height 16
click at [902, 16] on span at bounding box center [895, 18] width 17 height 17
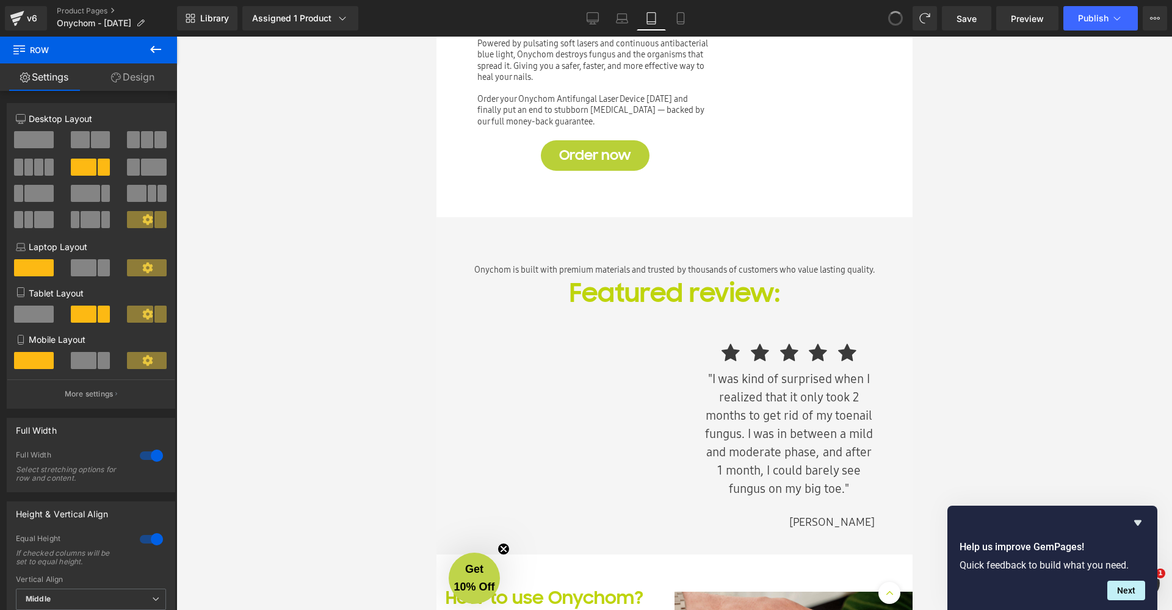
click at [902, 16] on span at bounding box center [895, 18] width 15 height 15
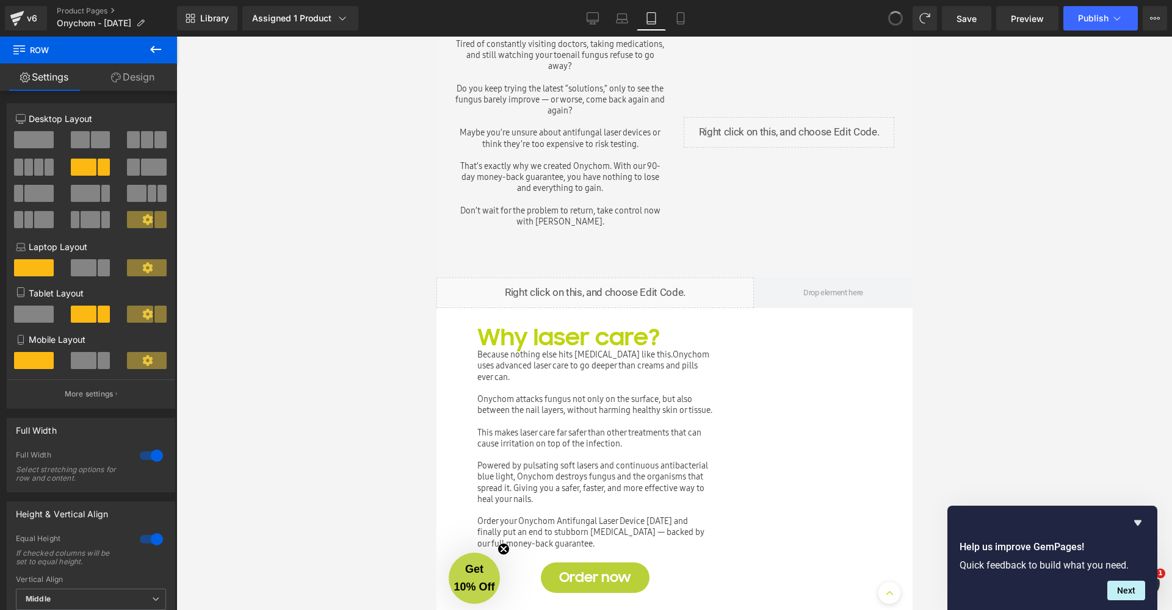
click at [902, 16] on span at bounding box center [895, 18] width 16 height 16
click at [904, 20] on span at bounding box center [895, 18] width 24 height 24
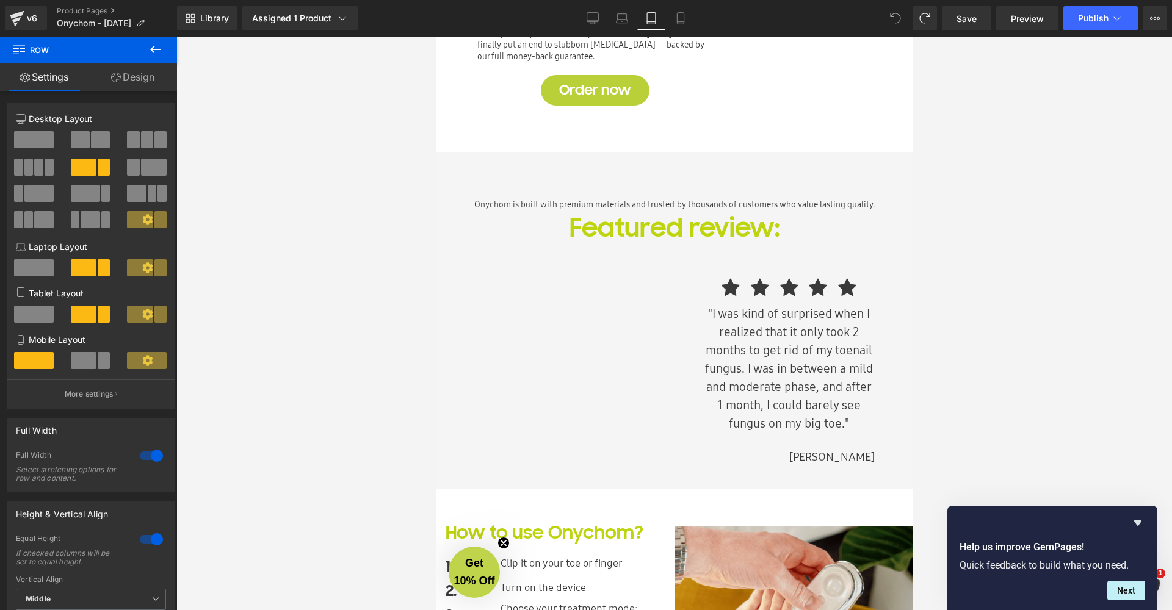
scroll to position [0, 0]
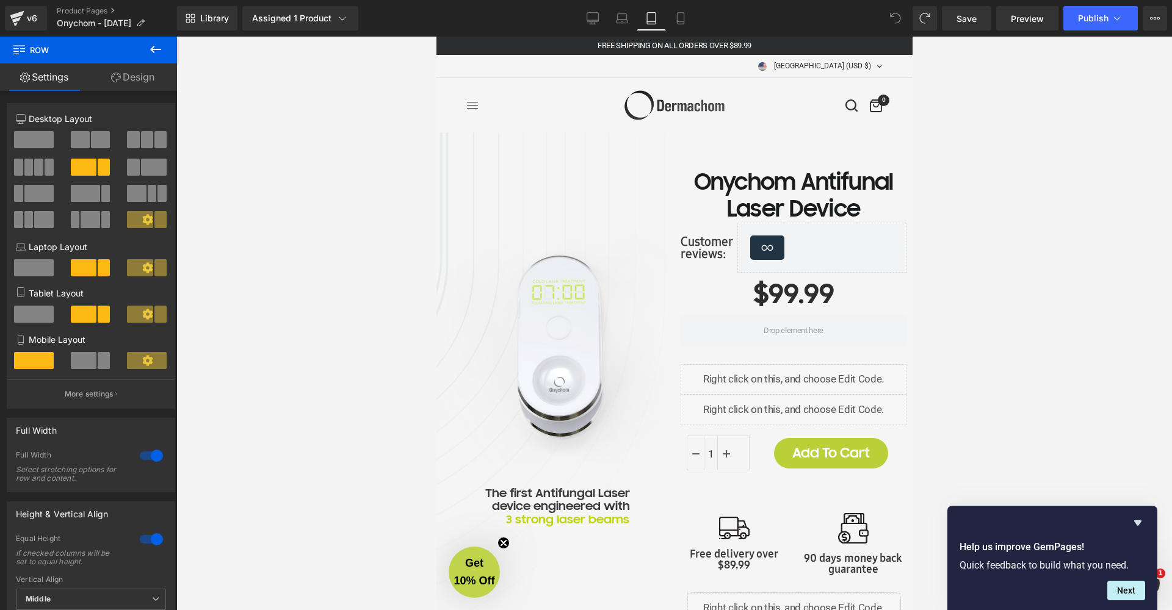
drag, startPoint x: 1348, startPoint y: 143, endPoint x: 1374, endPoint y: 79, distance: 68.7
click at [1061, 254] on div at bounding box center [673, 324] width 995 height 574
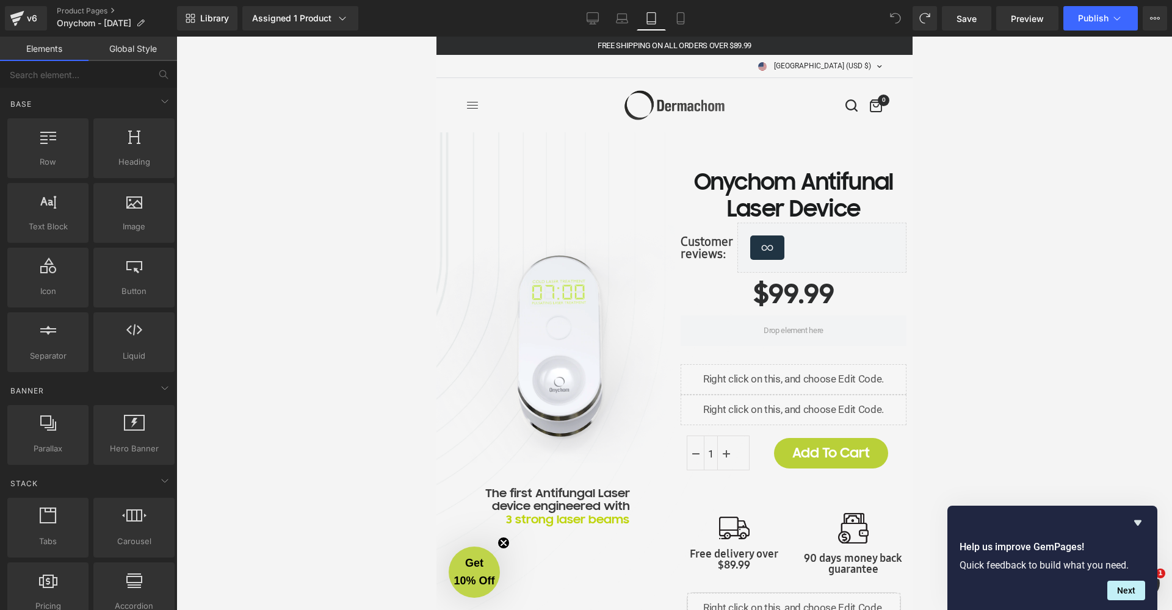
click at [892, 18] on icon at bounding box center [895, 18] width 11 height 11
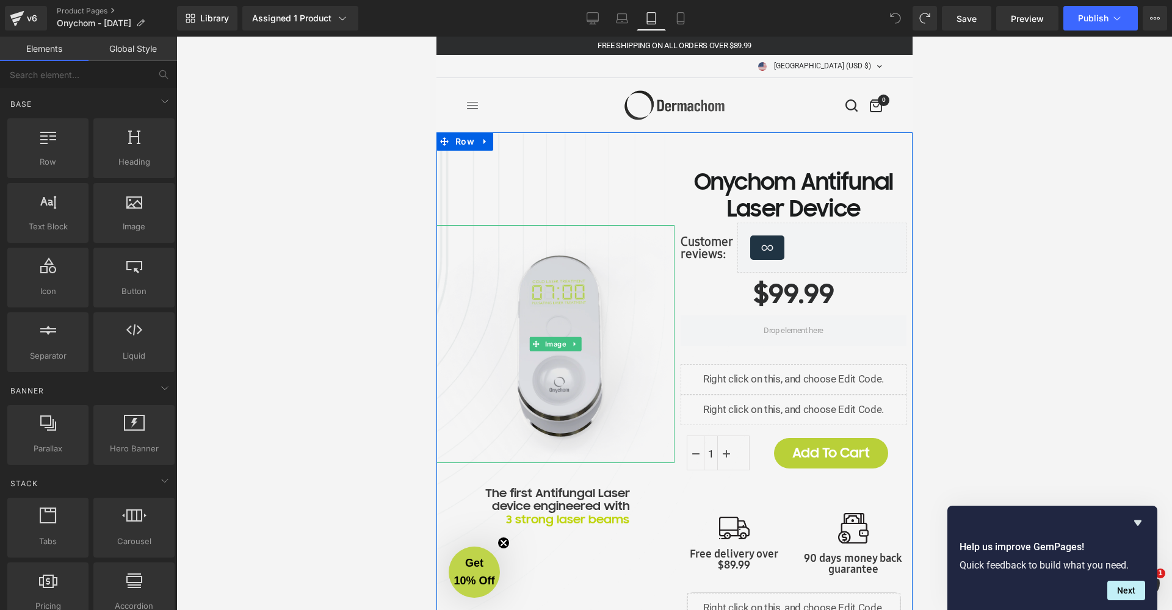
click at [532, 300] on img at bounding box center [555, 344] width 238 height 238
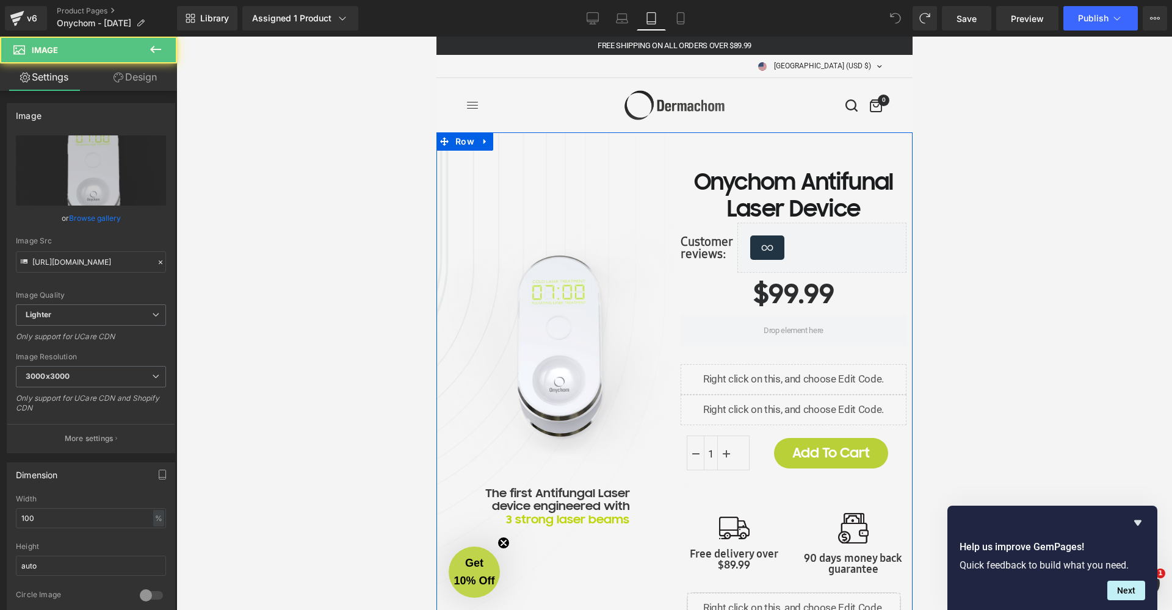
click at [530, 195] on div "Image The first Antifungal Laser device engineered with Text Block 3 strong las…" at bounding box center [555, 378] width 238 height 492
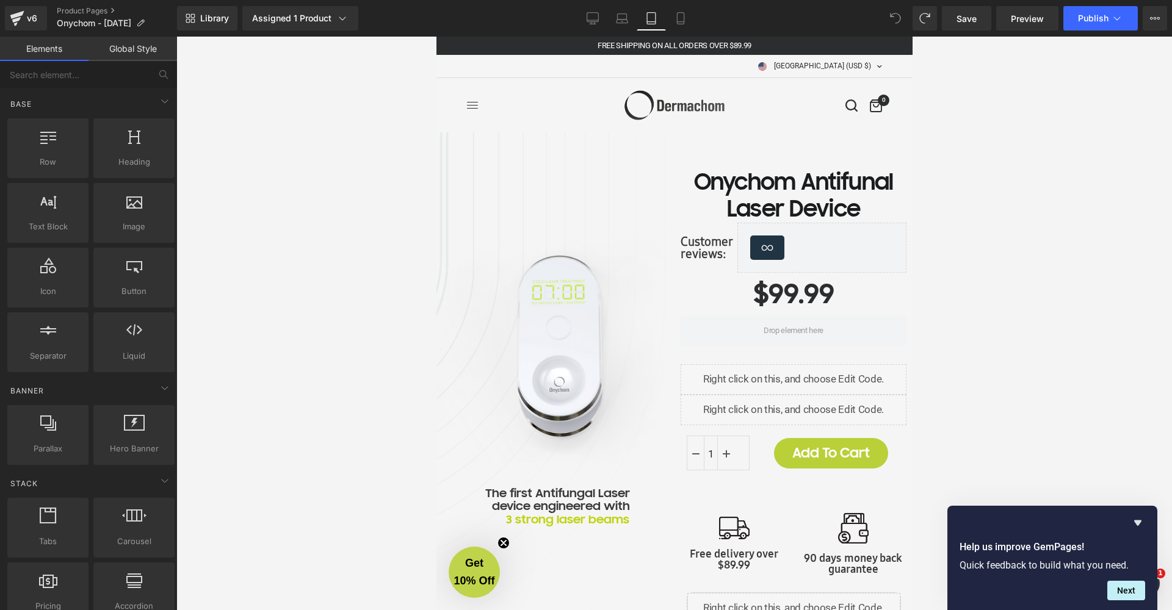
click at [349, 201] on div at bounding box center [673, 324] width 995 height 574
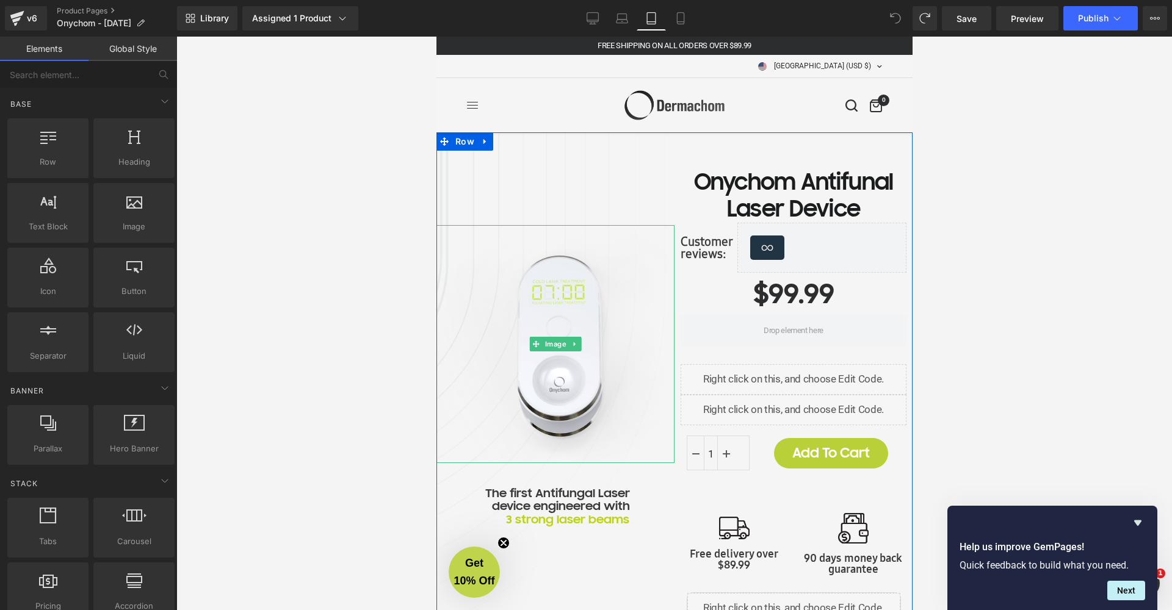
scroll to position [231, 0]
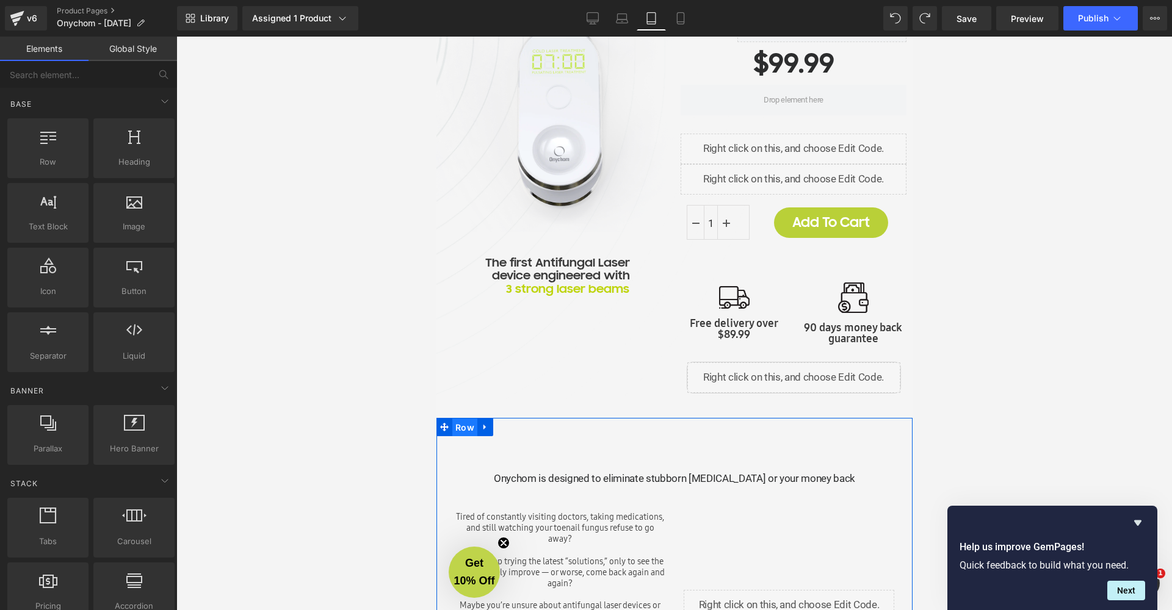
click at [460, 425] on span "Row" at bounding box center [464, 428] width 25 height 18
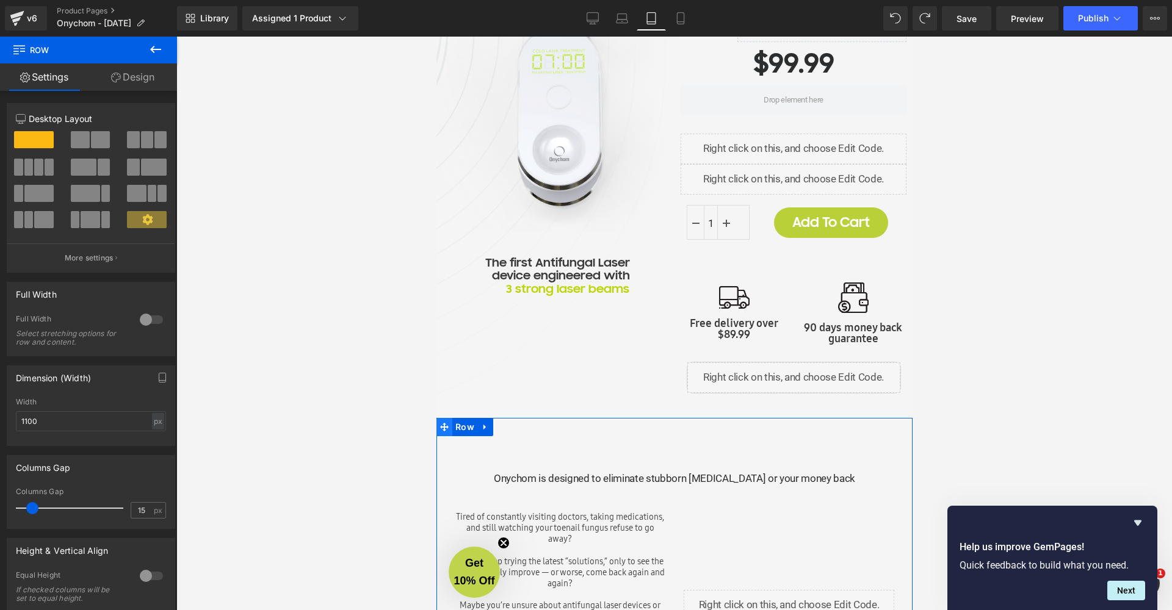
click at [446, 427] on icon at bounding box center [443, 427] width 9 height 9
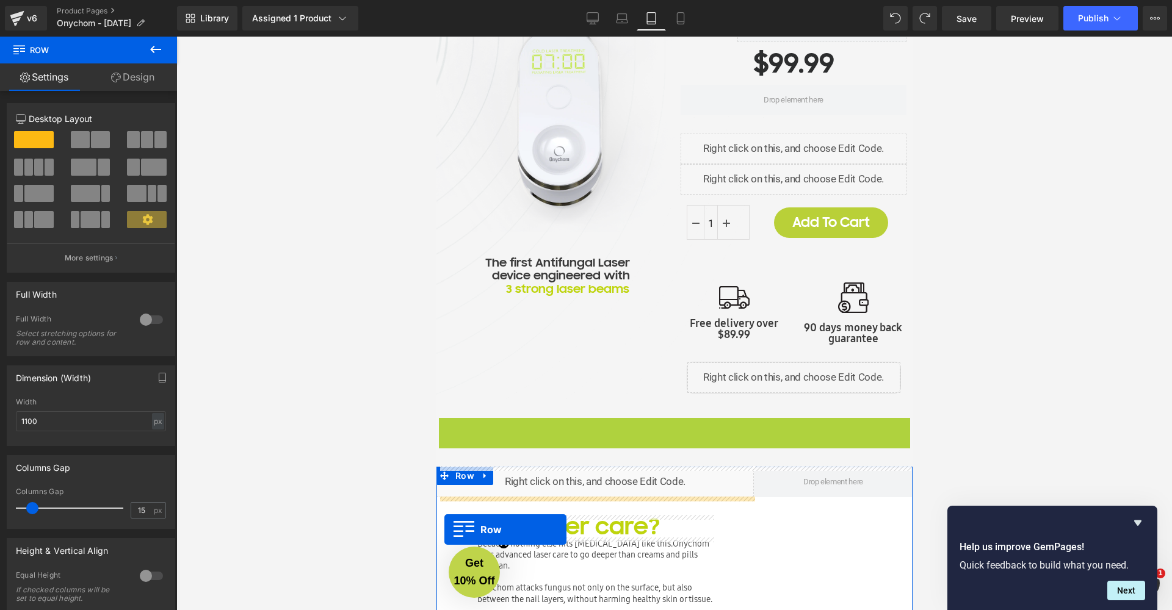
drag, startPoint x: 444, startPoint y: 425, endPoint x: 444, endPoint y: 527, distance: 101.9
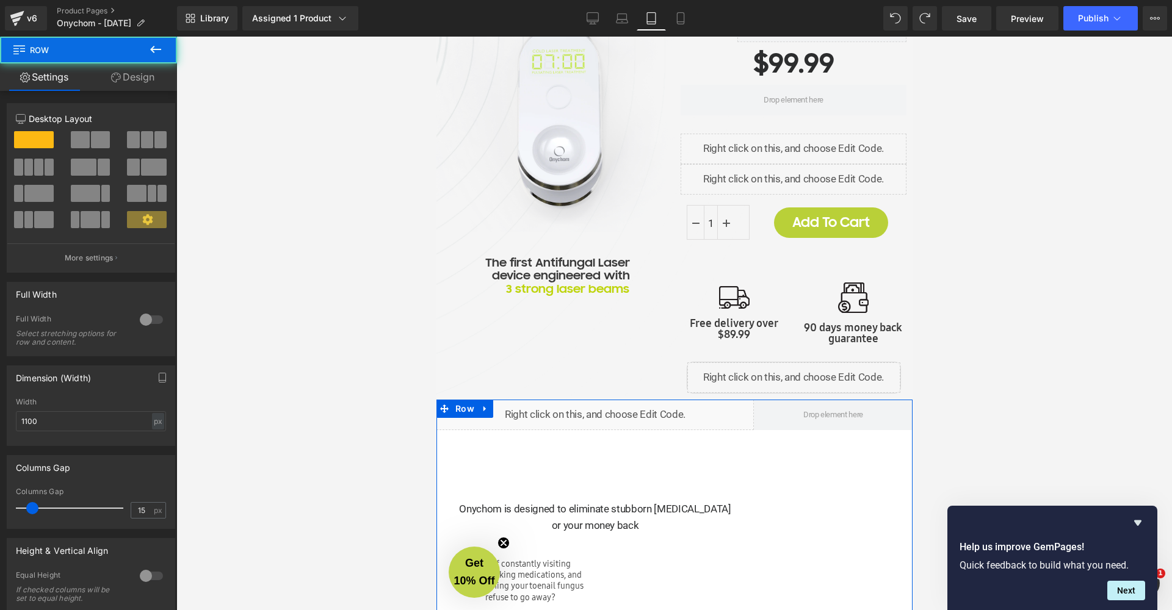
scroll to position [398, 0]
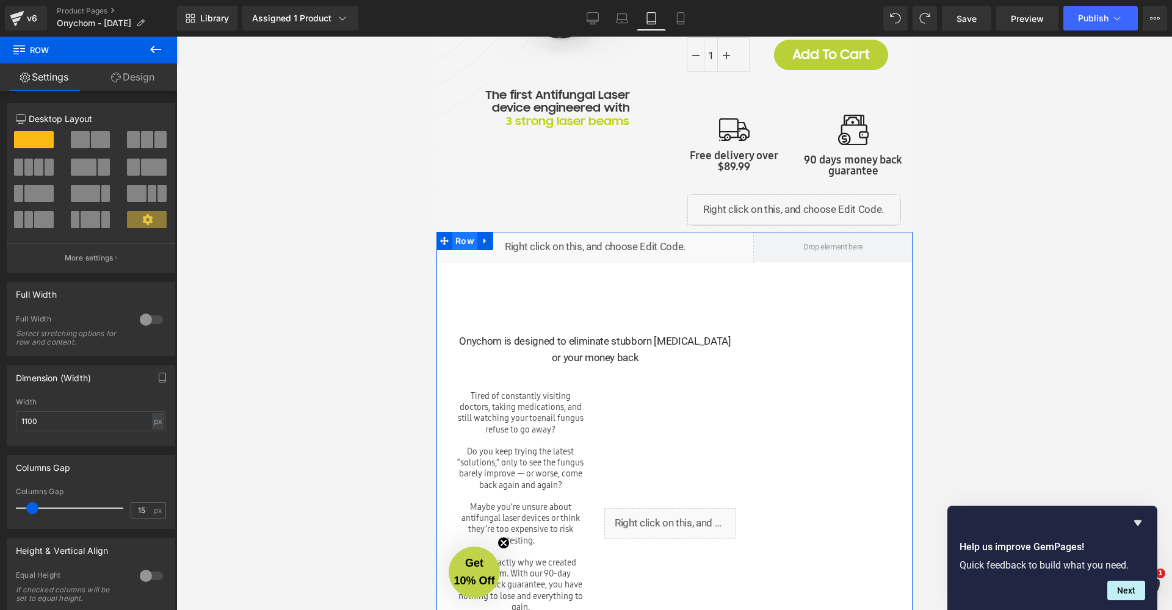
click at [457, 237] on span "Row" at bounding box center [464, 241] width 25 height 18
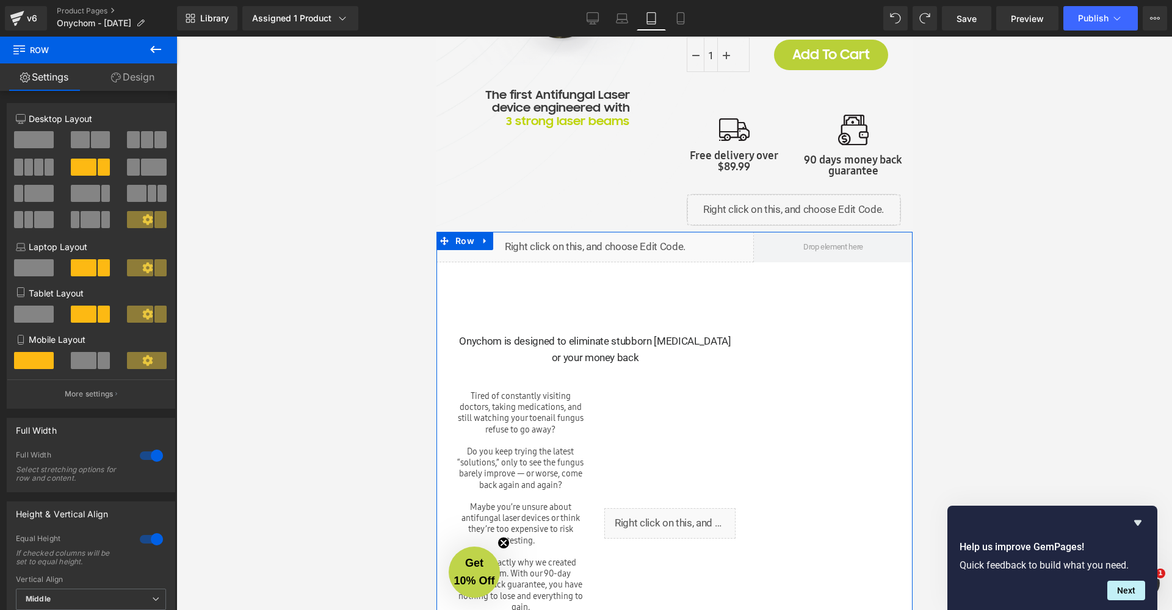
click at [575, 252] on div "Liquid" at bounding box center [594, 247] width 317 height 31
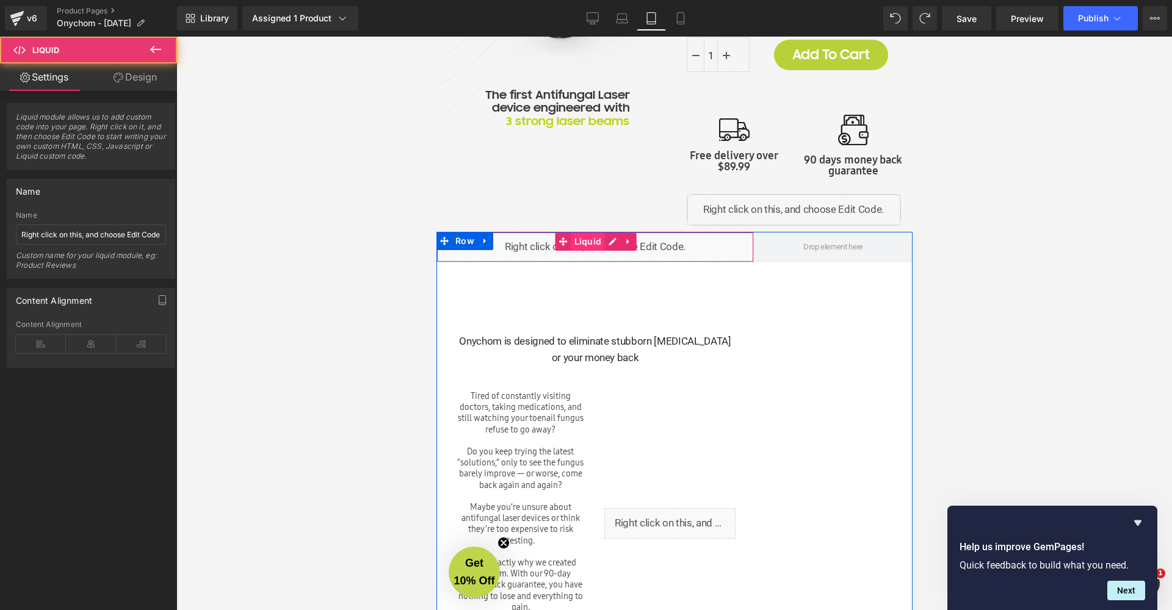
click at [574, 240] on span "Liquid" at bounding box center [588, 242] width 34 height 18
click at [566, 240] on span at bounding box center [563, 242] width 16 height 18
click at [561, 237] on icon at bounding box center [562, 241] width 9 height 9
click at [613, 235] on div "Liquid" at bounding box center [594, 247] width 317 height 31
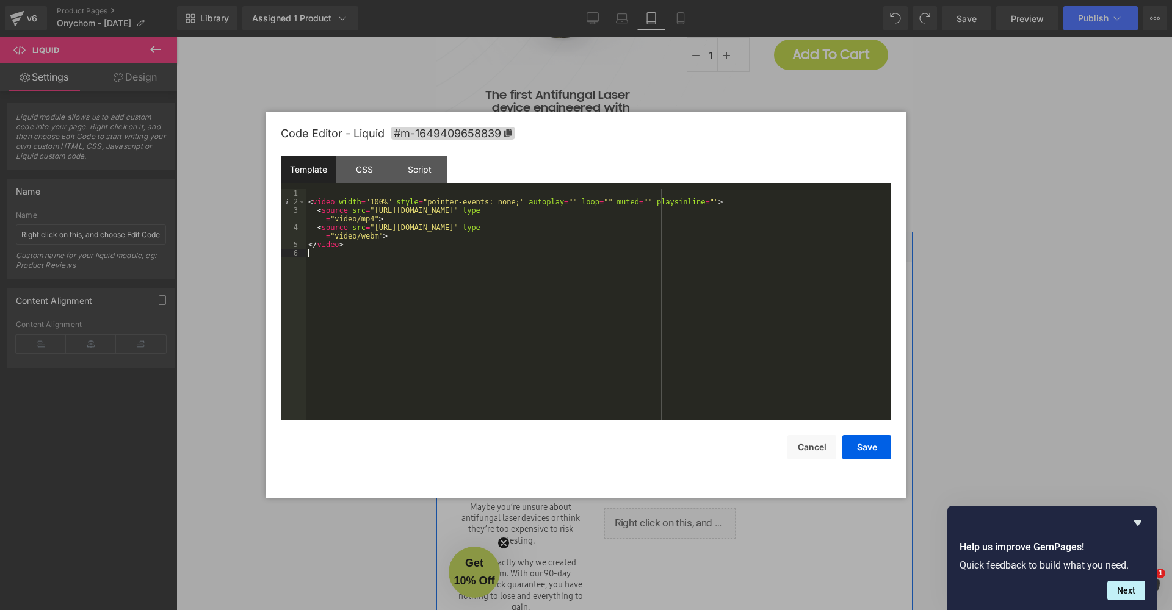
click at [466, 257] on div "< video width = "100%" style = "pointer-events: none;" autoplay = "" loop = "" …" at bounding box center [598, 313] width 585 height 248
click at [876, 449] on button "Save" at bounding box center [866, 447] width 49 height 24
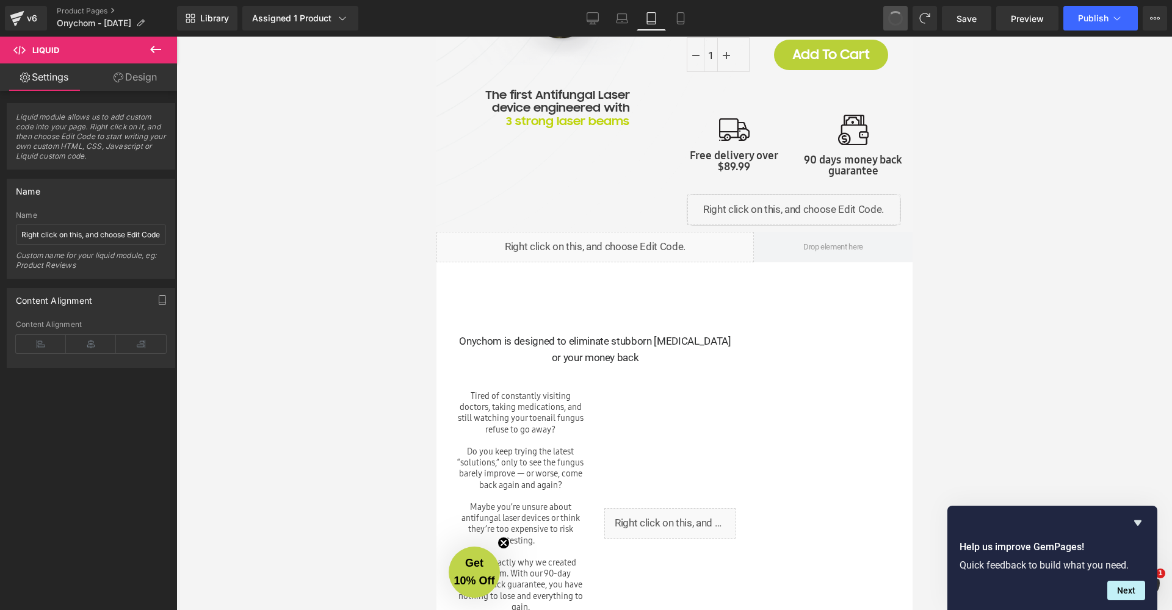
click at [899, 24] on span at bounding box center [895, 18] width 17 height 17
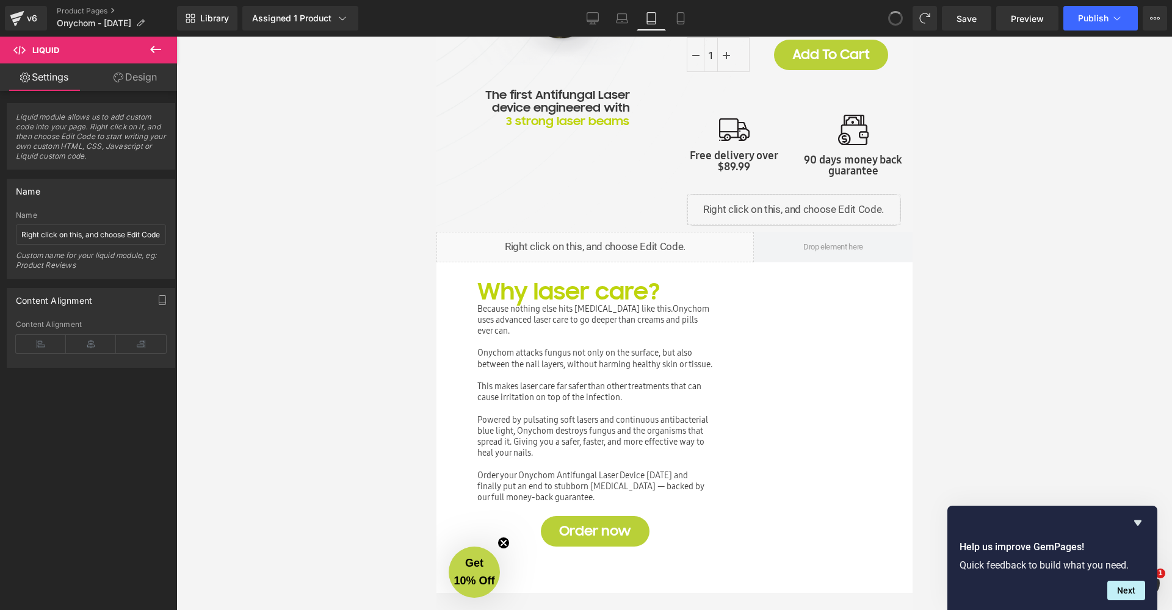
click at [899, 24] on span at bounding box center [895, 18] width 16 height 16
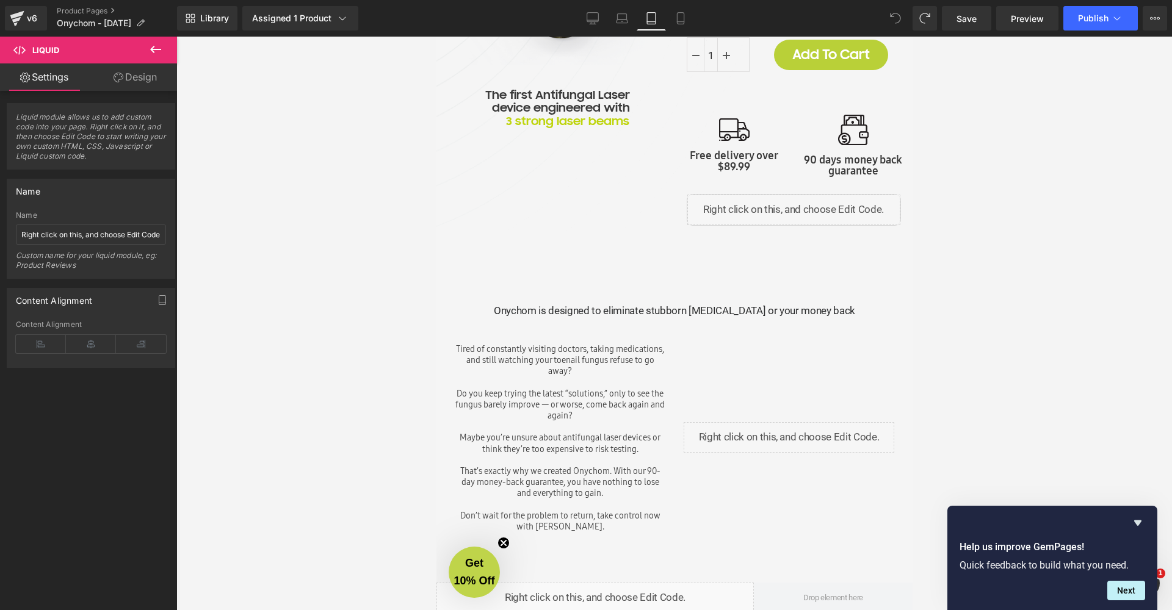
click at [899, 24] on span at bounding box center [895, 18] width 24 height 24
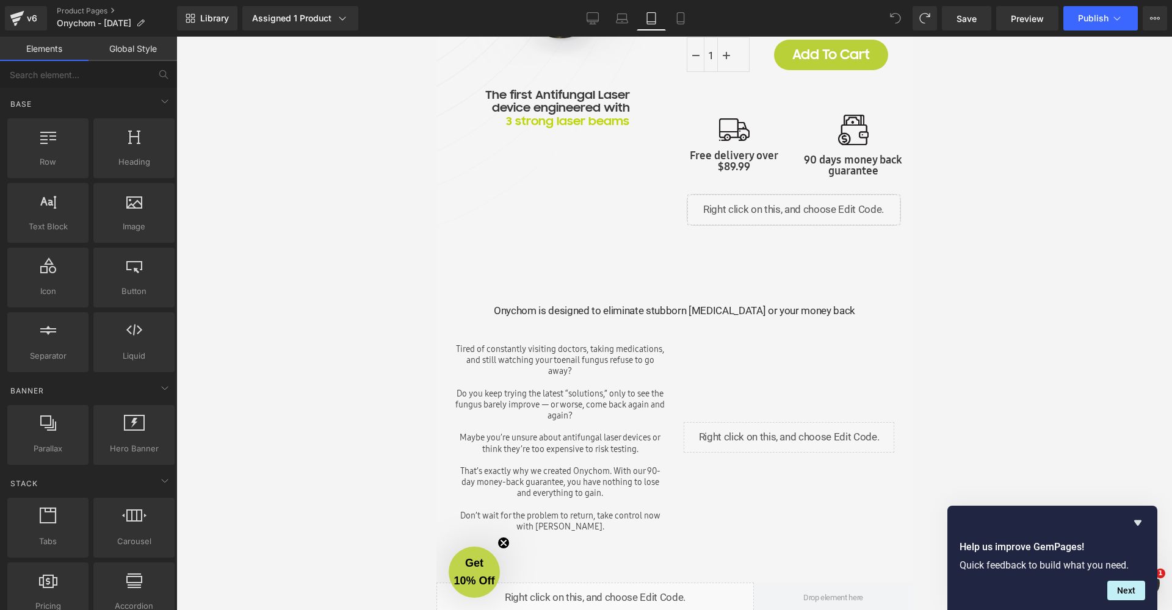
click at [965, 126] on div at bounding box center [673, 324] width 995 height 574
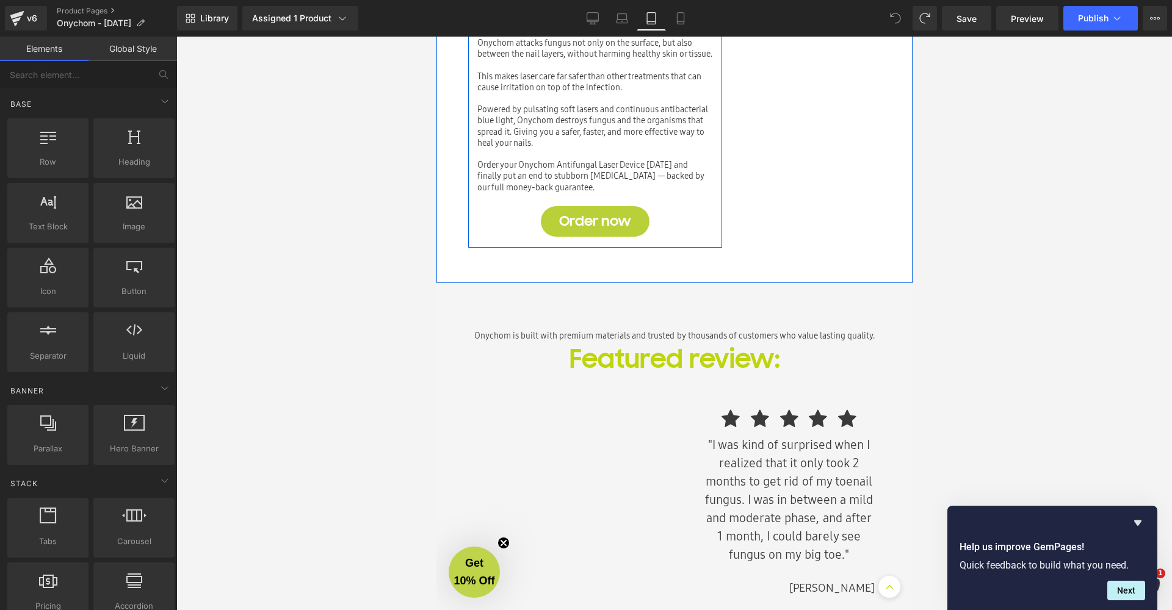
scroll to position [0, 0]
